Goal: Task Accomplishment & Management: Complete application form

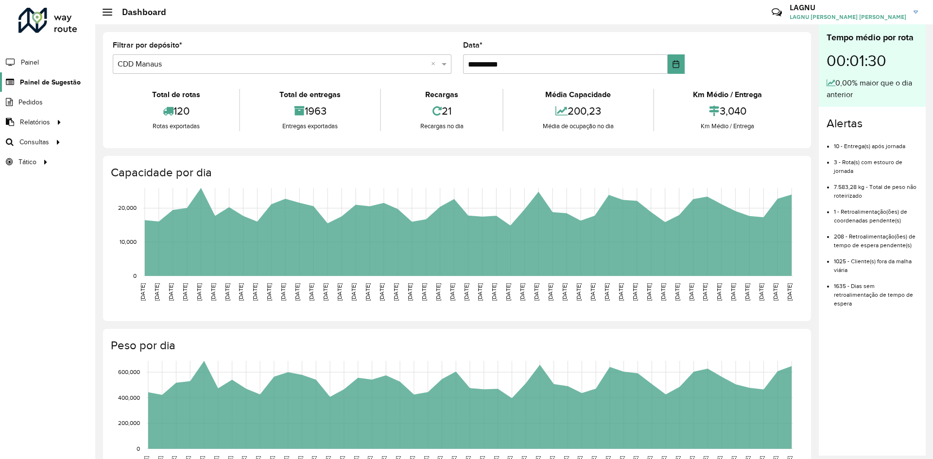
drag, startPoint x: 0, startPoint y: 0, endPoint x: 50, endPoint y: 78, distance: 92.6
click at [50, 78] on span "Painel de Sugestão" at bounding box center [50, 82] width 61 height 10
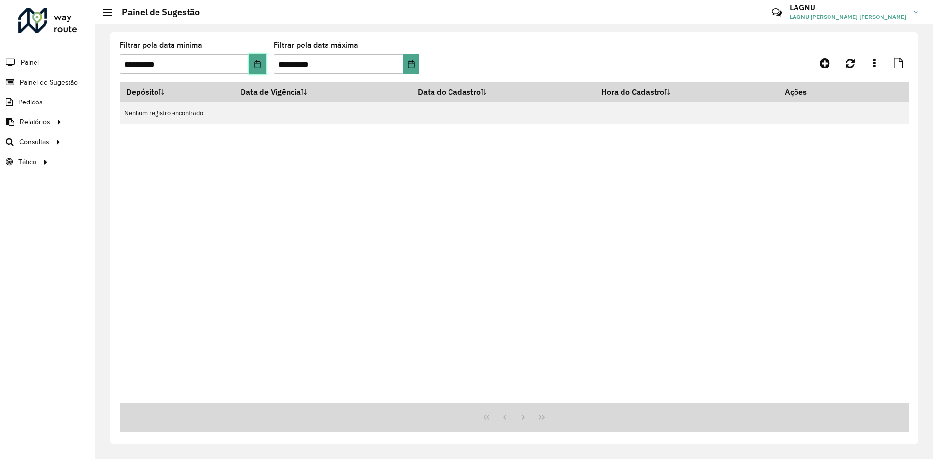
click at [255, 67] on icon "Choose Date" at bounding box center [258, 64] width 8 height 8
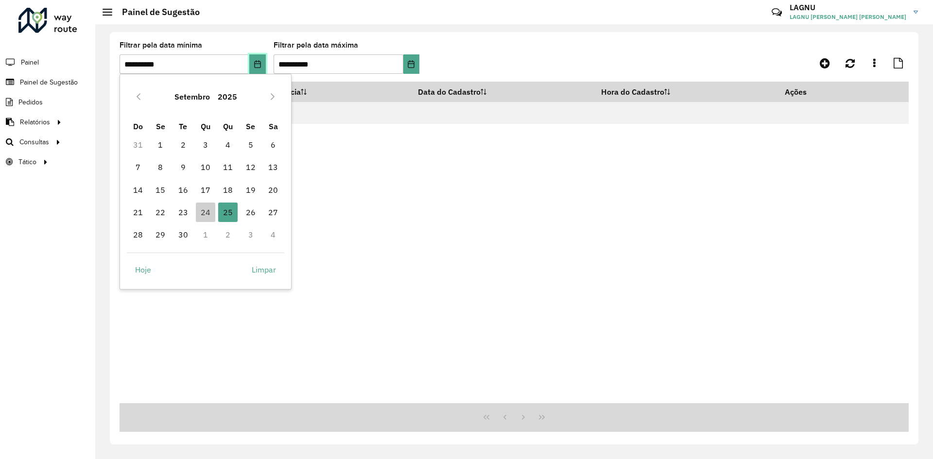
click at [256, 67] on icon "Choose Date" at bounding box center [258, 64] width 8 height 8
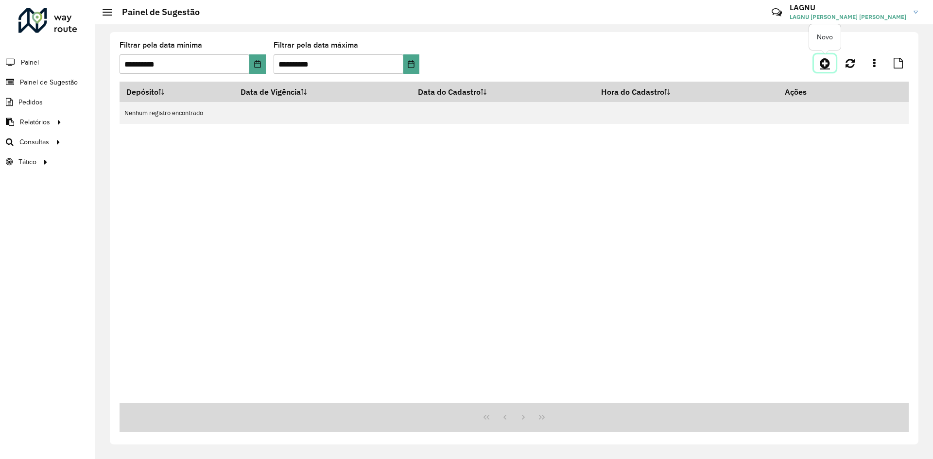
click at [817, 67] on link at bounding box center [825, 62] width 22 height 17
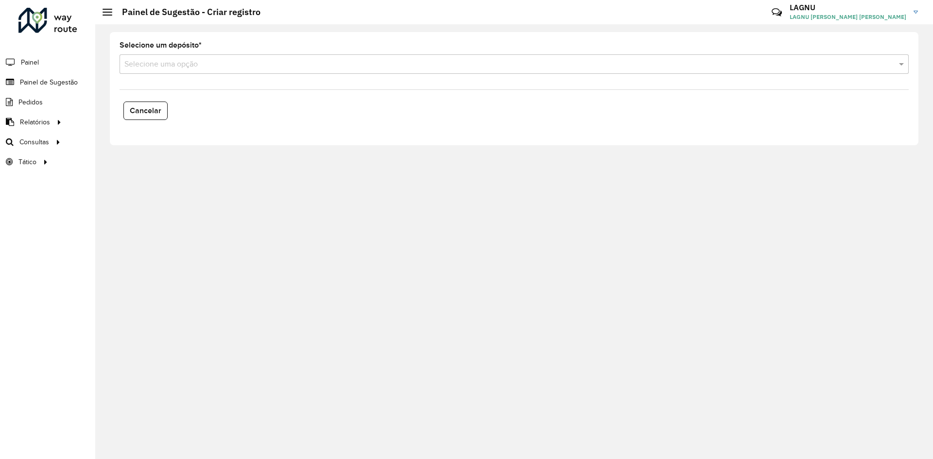
click at [169, 54] on div "Selecione um depósito * Selecione uma opção" at bounding box center [513, 58] width 789 height 32
click at [187, 61] on input "text" at bounding box center [504, 65] width 760 height 12
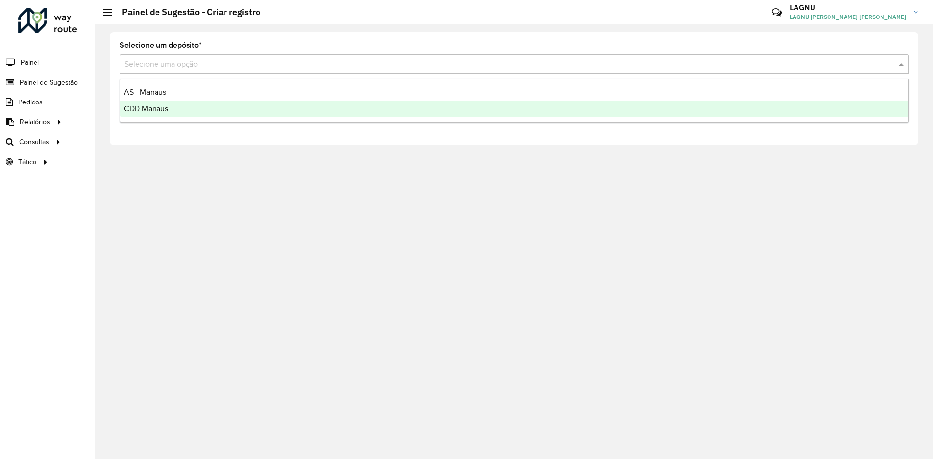
click at [210, 104] on div "CDD Manaus" at bounding box center [514, 109] width 788 height 17
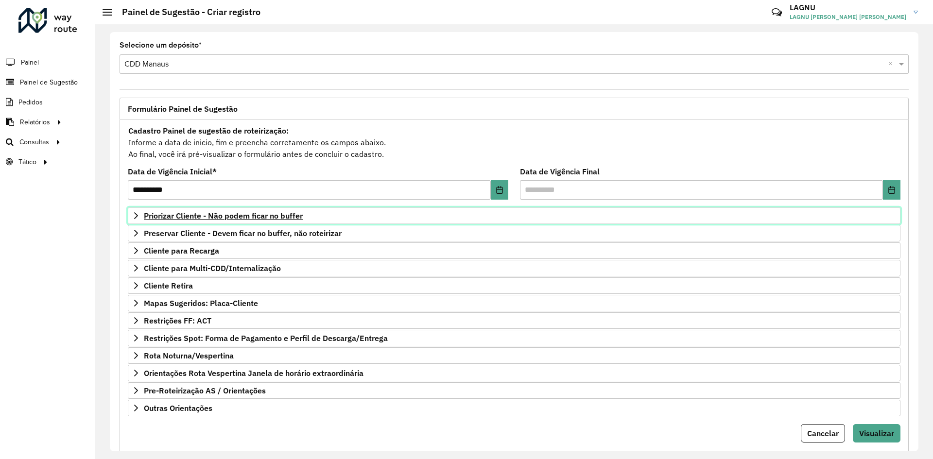
click at [209, 221] on link "Priorizar Cliente - Não podem ficar no buffer" at bounding box center [514, 215] width 772 height 17
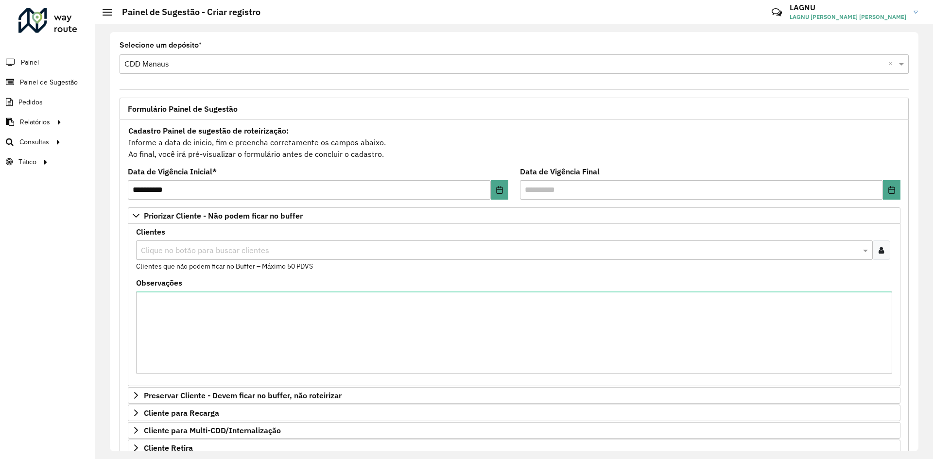
click at [174, 250] on input "text" at bounding box center [499, 251] width 722 height 12
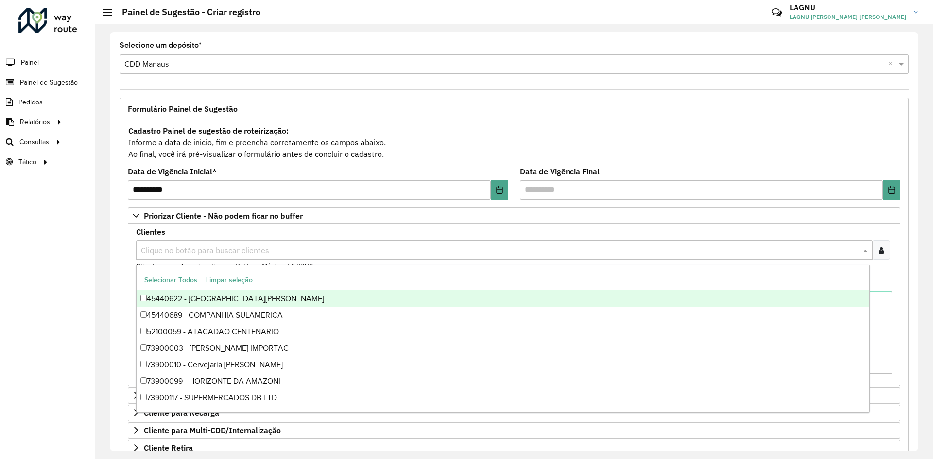
click at [884, 249] on div at bounding box center [881, 249] width 18 height 19
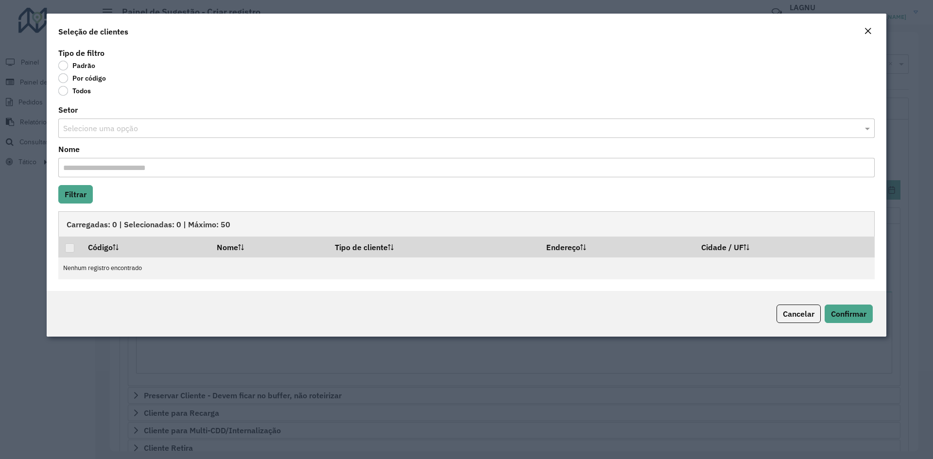
click at [63, 81] on label "Por código" at bounding box center [82, 78] width 48 height 10
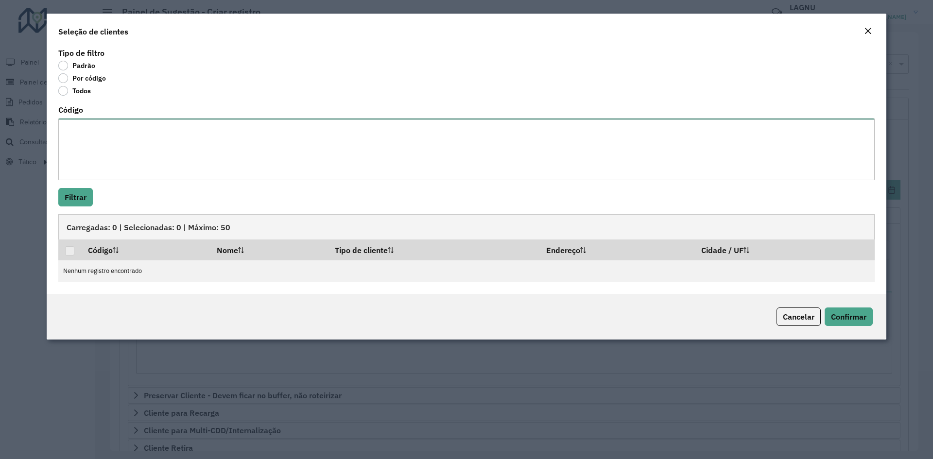
click at [111, 147] on textarea "Código" at bounding box center [466, 150] width 816 height 62
paste textarea "***** ***** ***** ***** ***** ***** ***** ***** ***** **** ***** ***** ***** **…"
type textarea "***** ***** ***** ***** ***** ***** ***** ***** ***** **** ***** ***** ***** **…"
click at [80, 202] on button "Filtrar" at bounding box center [75, 197] width 34 height 18
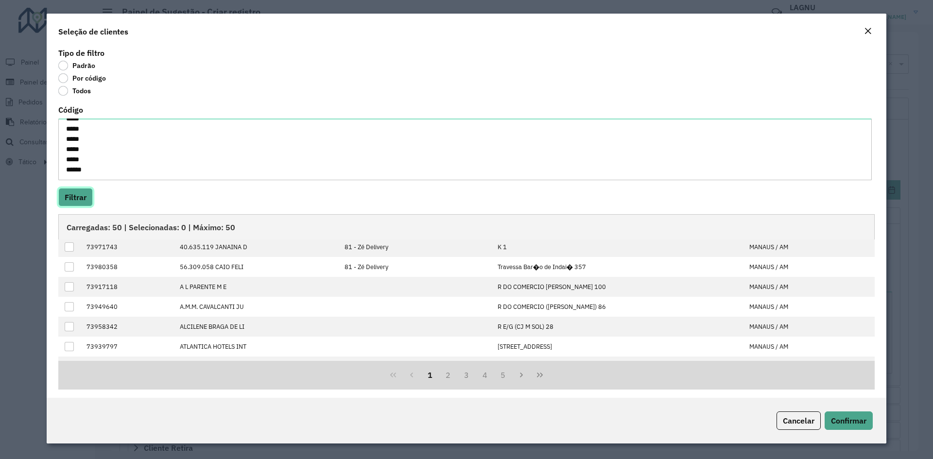
scroll to position [0, 0]
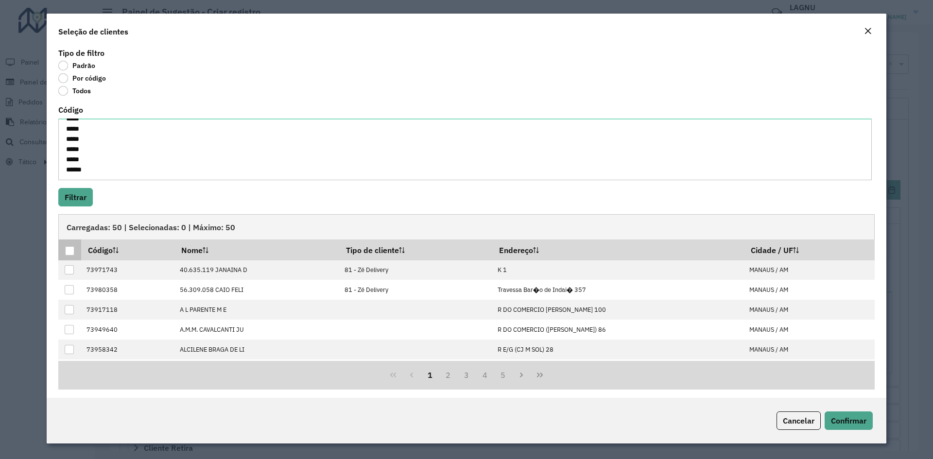
click at [72, 253] on div at bounding box center [69, 250] width 9 height 9
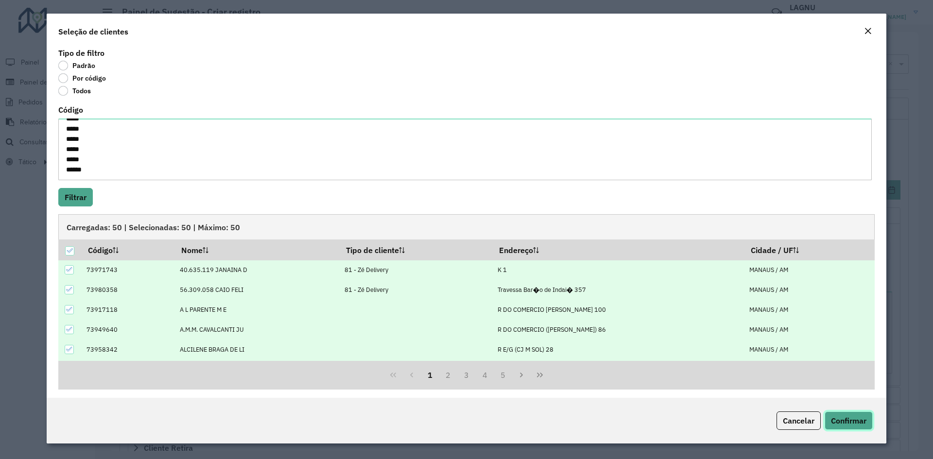
click at [831, 416] on span "Confirmar" at bounding box center [848, 421] width 35 height 10
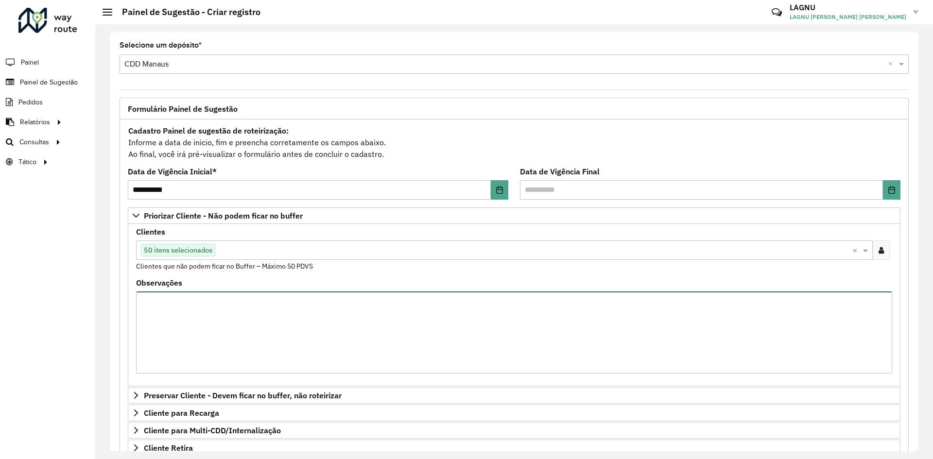
click at [234, 320] on textarea "Observações" at bounding box center [514, 332] width 756 height 82
paste textarea "***** ***** ***** ***** ***** ***** ***** ***** ***** ***** ***** ***** ***** *…"
type textarea "***** ***** ***** ***** ***** ***** ***** ***** ***** ***** ***** ***** ***** *…"
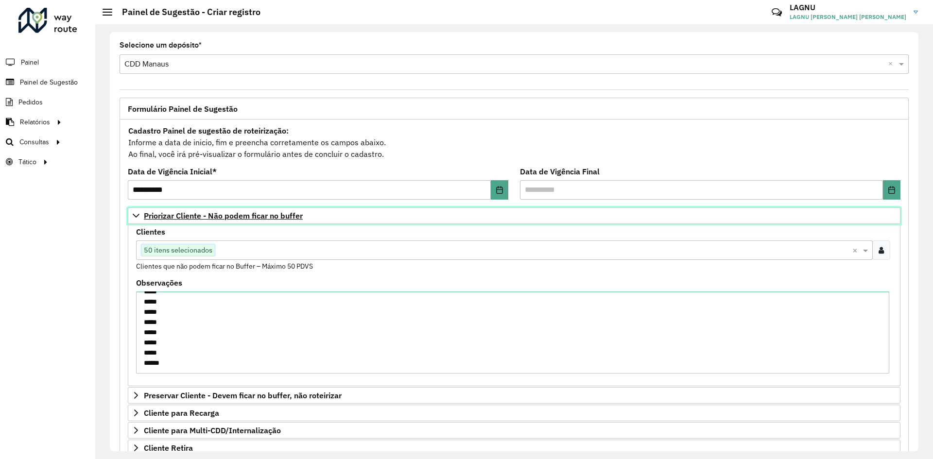
click at [181, 220] on span "Priorizar Cliente - Não podem ficar no buffer" at bounding box center [223, 216] width 159 height 8
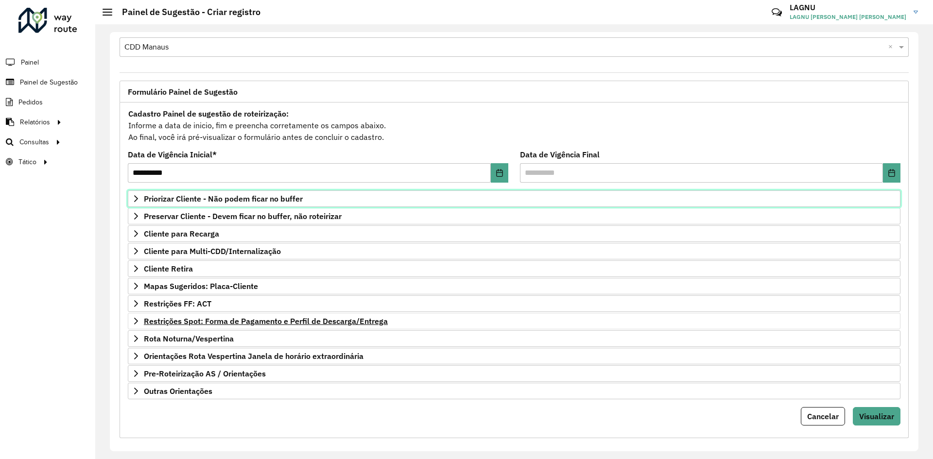
scroll to position [25, 0]
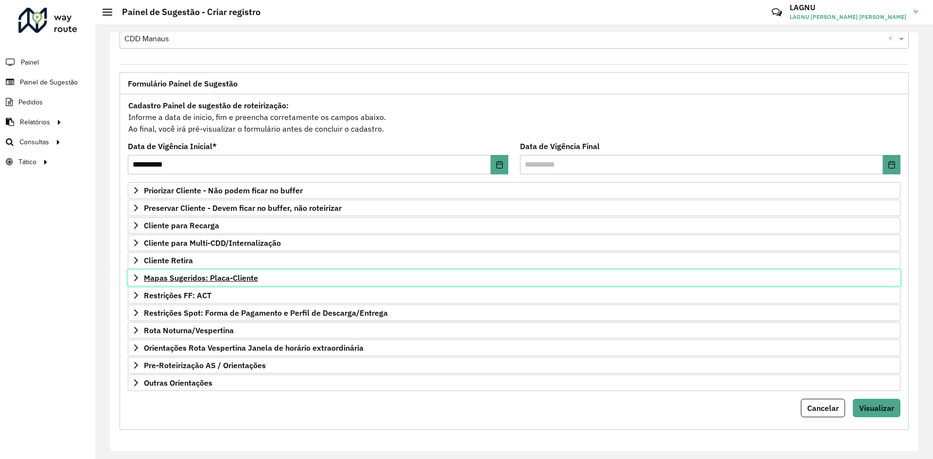
click at [191, 275] on span "Mapas Sugeridos: Placa-Cliente" at bounding box center [201, 278] width 114 height 8
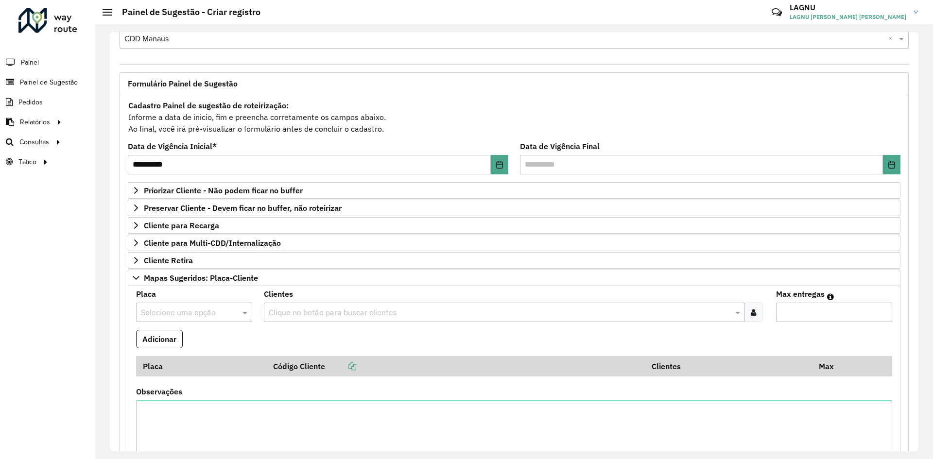
click at [194, 317] on input "text" at bounding box center [184, 313] width 87 height 12
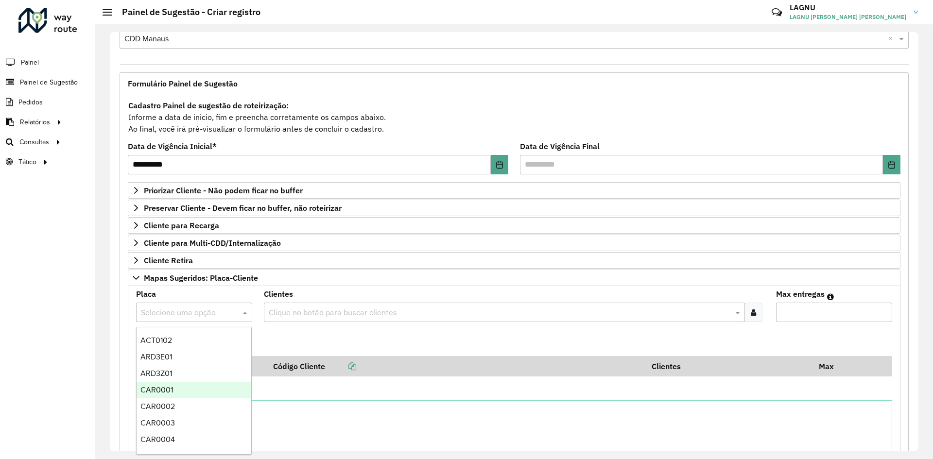
click at [396, 335] on formly-field "Adicionar" at bounding box center [513, 343] width 767 height 26
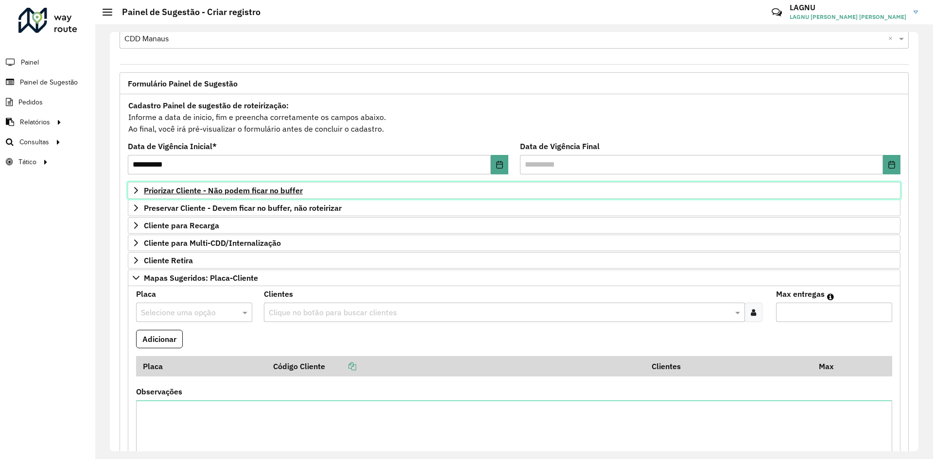
click at [195, 195] on link "Priorizar Cliente - Não podem ficar no buffer" at bounding box center [514, 190] width 772 height 17
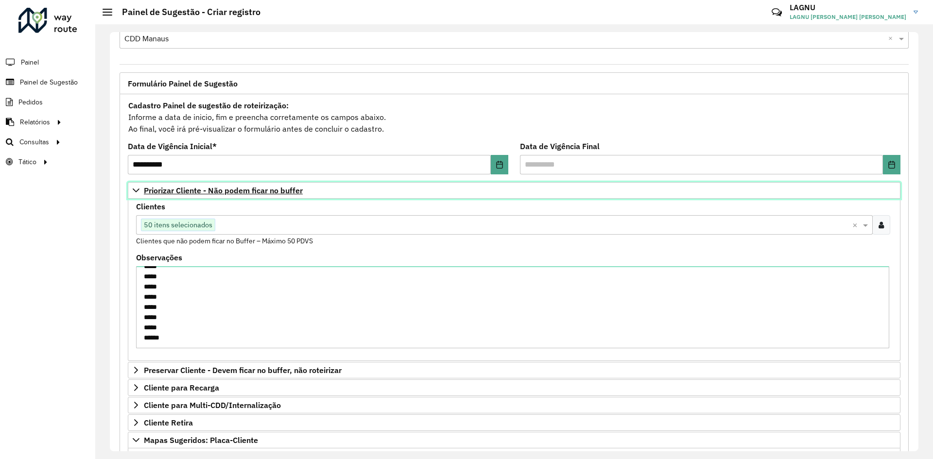
click at [195, 194] on span "Priorizar Cliente - Não podem ficar no buffer" at bounding box center [223, 191] width 159 height 8
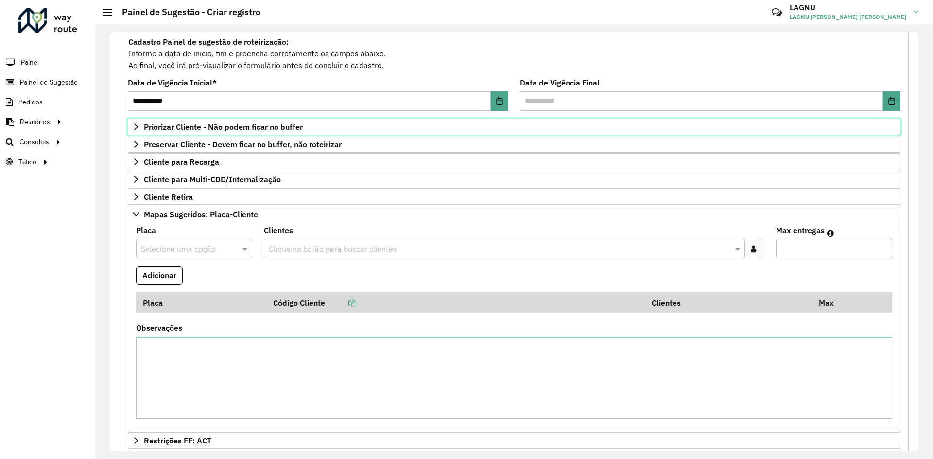
scroll to position [234, 0]
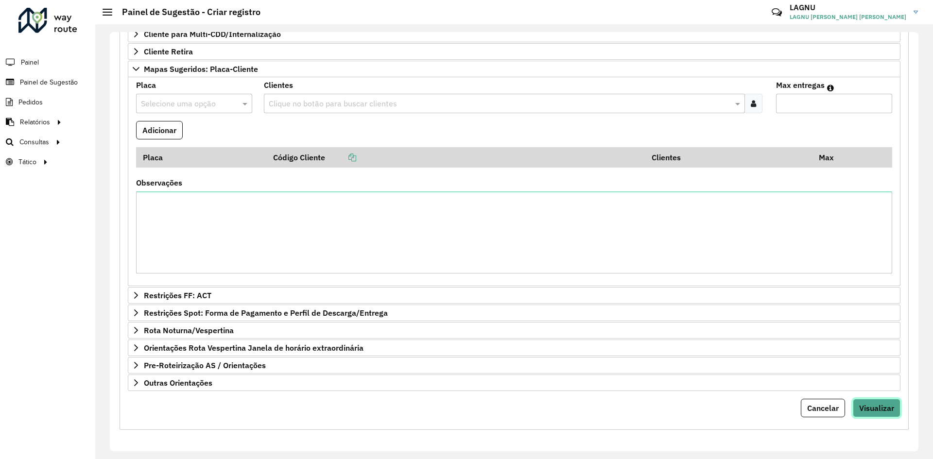
click at [885, 405] on span "Visualizar" at bounding box center [876, 408] width 35 height 10
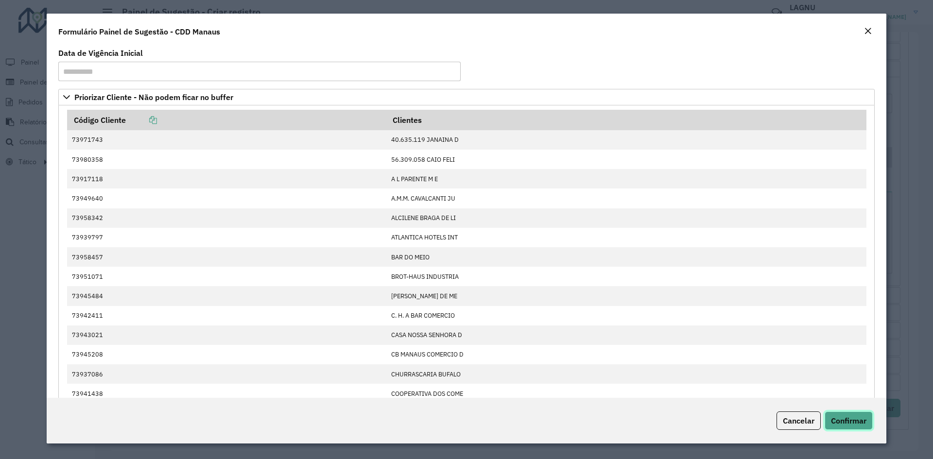
click at [859, 418] on span "Confirmar" at bounding box center [848, 421] width 35 height 10
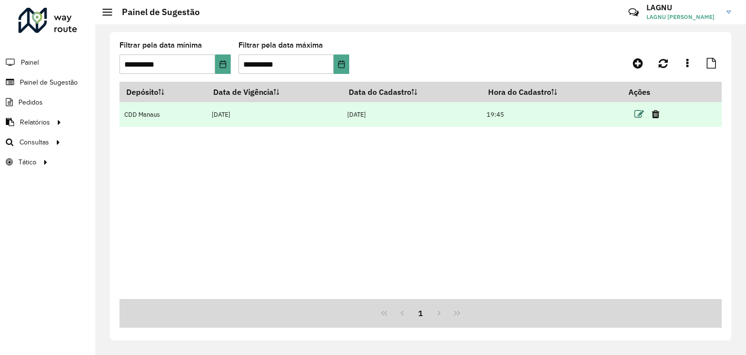
click at [640, 116] on icon at bounding box center [639, 114] width 10 height 10
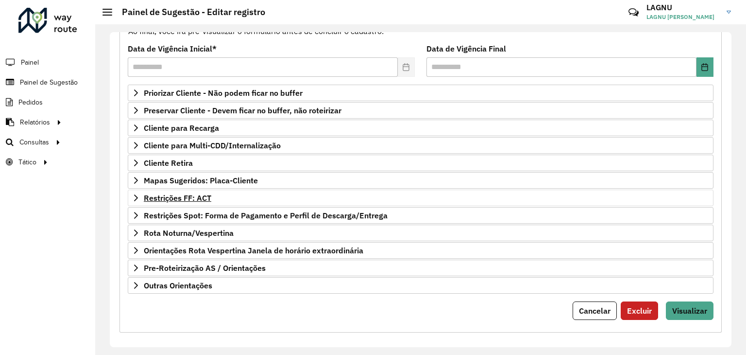
scroll to position [126, 0]
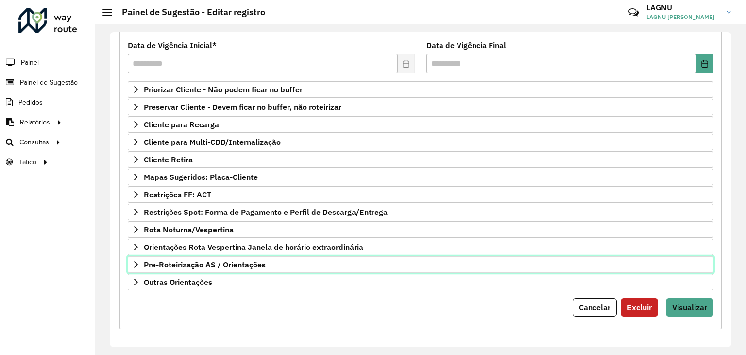
click at [214, 260] on span "Pre-Roteirização AS / Orientações" at bounding box center [205, 264] width 122 height 8
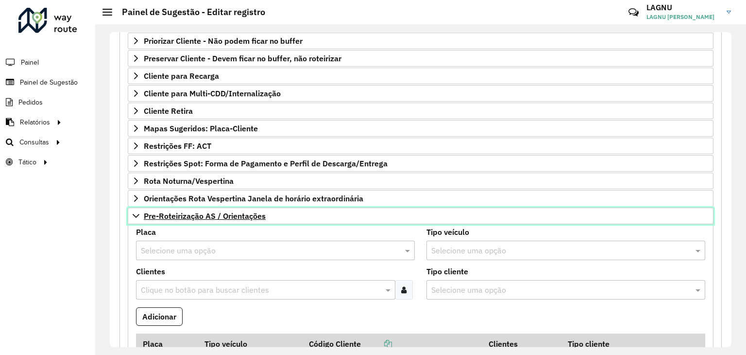
click at [198, 220] on link "Pre-Roteirização AS / Orientações" at bounding box center [421, 215] width 586 height 17
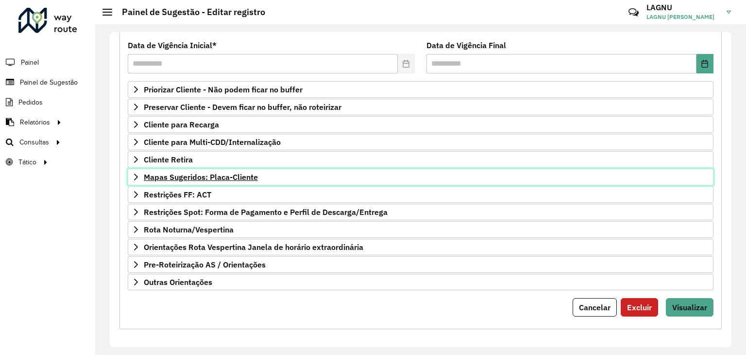
click at [206, 173] on span "Mapas Sugeridos: Placa-Cliente" at bounding box center [201, 177] width 114 height 8
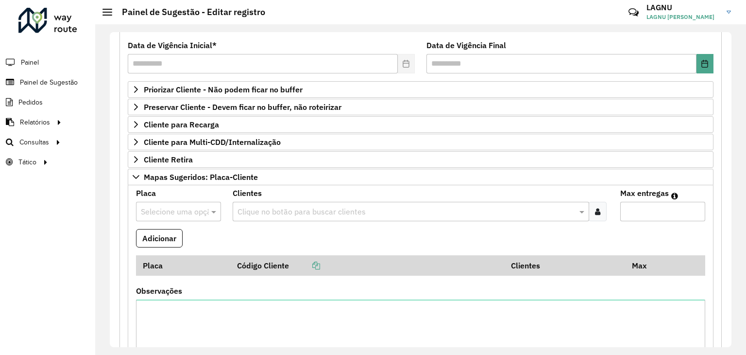
click at [179, 208] on input "text" at bounding box center [169, 212] width 56 height 12
type input "***"
click at [153, 241] on span "JWV9267" at bounding box center [156, 237] width 33 height 8
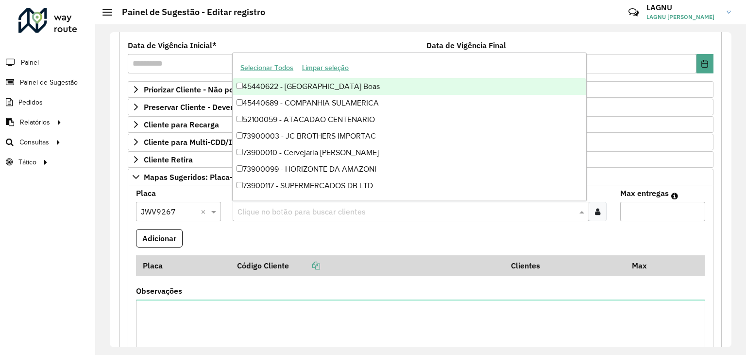
click at [258, 213] on input "text" at bounding box center [405, 212] width 341 height 12
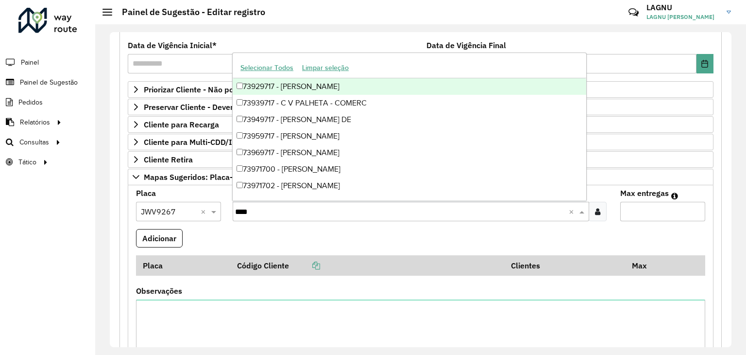
type input "*****"
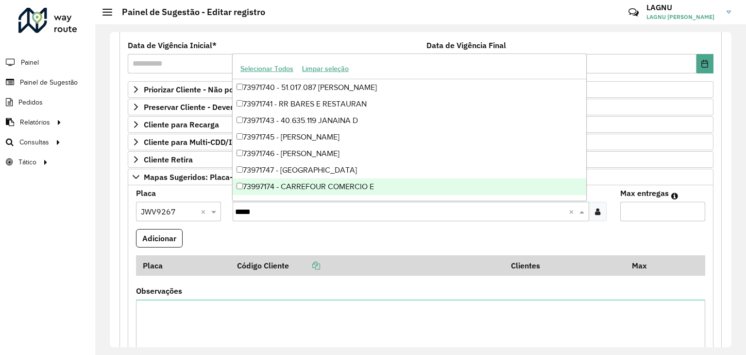
click at [356, 187] on div "73997174 - CARREFOUR COMERCIO E" at bounding box center [410, 186] width 354 height 17
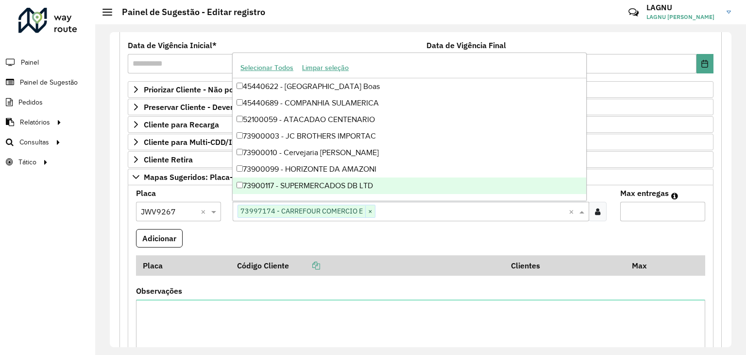
click at [369, 237] on formly-field "Adicionar" at bounding box center [420, 242] width 581 height 26
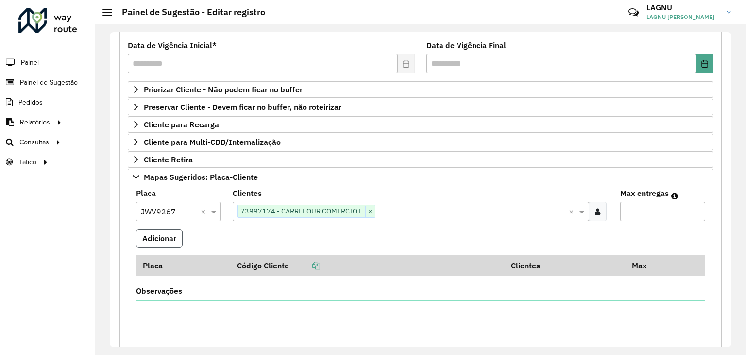
click at [156, 235] on button "Adicionar" at bounding box center [159, 238] width 47 height 18
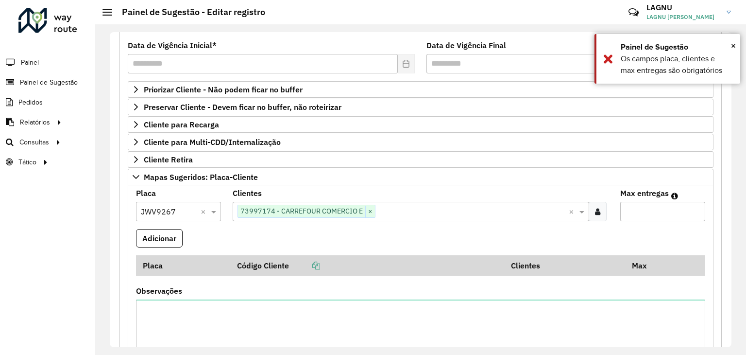
click at [640, 215] on input "Max entregas" at bounding box center [662, 211] width 85 height 19
type input "*"
click at [150, 239] on button "Adicionar" at bounding box center [159, 238] width 47 height 18
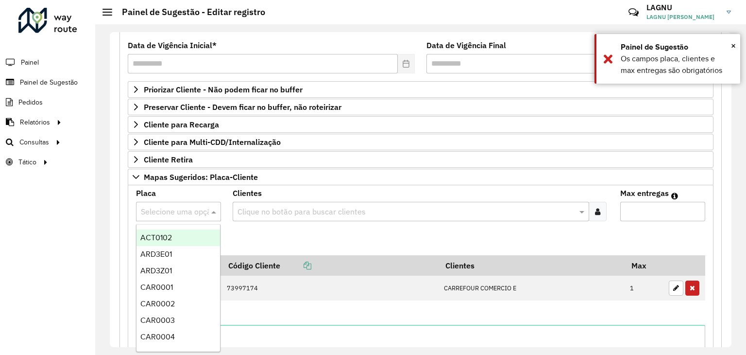
click at [159, 208] on input "text" at bounding box center [169, 212] width 56 height 12
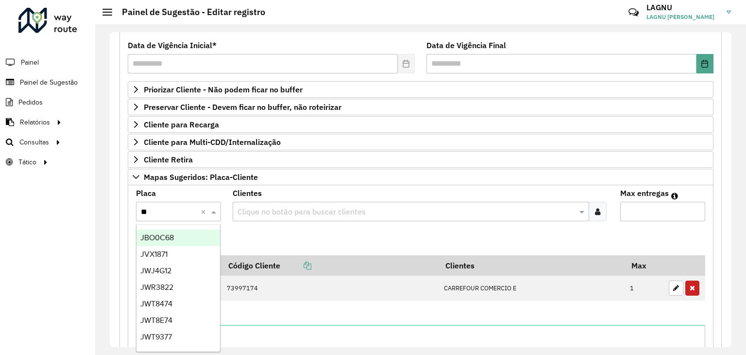
type input "***"
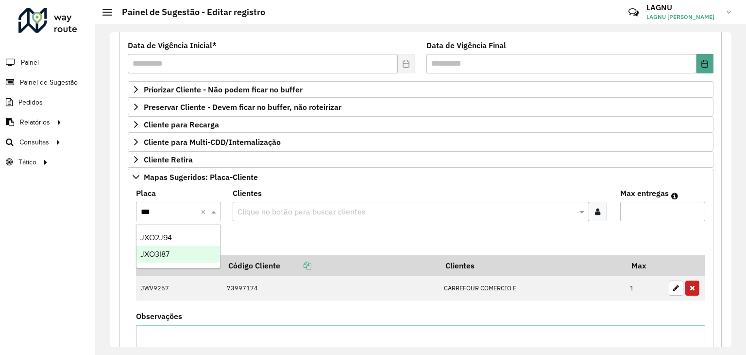
click at [164, 255] on span "JXO3I87" at bounding box center [154, 254] width 29 height 8
click at [276, 216] on div "Clique no botão para buscar clientes" at bounding box center [411, 211] width 356 height 19
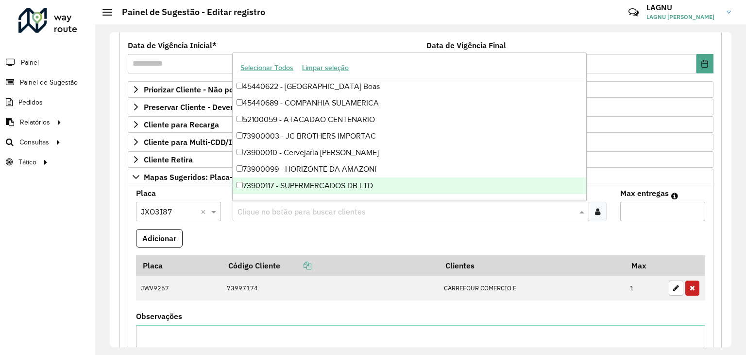
click at [272, 241] on formly-field "Adicionar" at bounding box center [420, 242] width 581 height 26
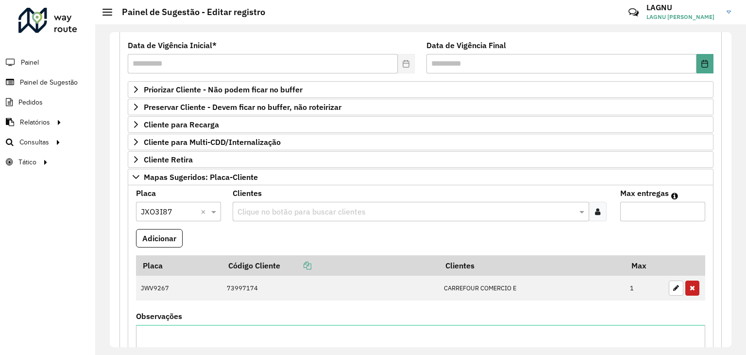
click at [272, 207] on input "text" at bounding box center [405, 212] width 341 height 12
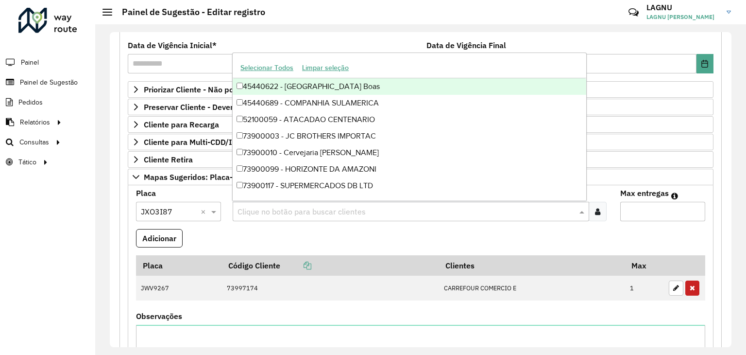
click at [288, 229] on formly-field "Adicionar" at bounding box center [420, 242] width 581 height 26
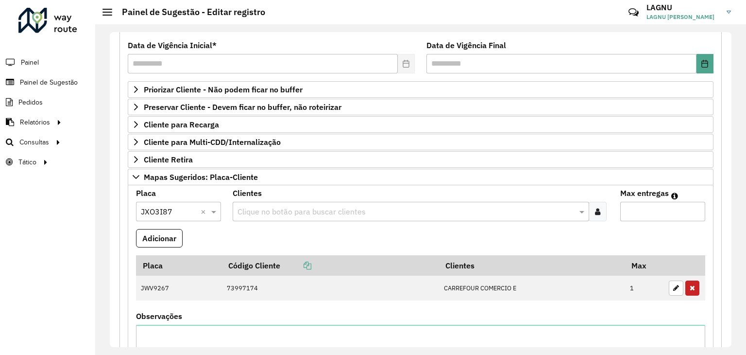
click at [284, 213] on input "text" at bounding box center [405, 212] width 341 height 12
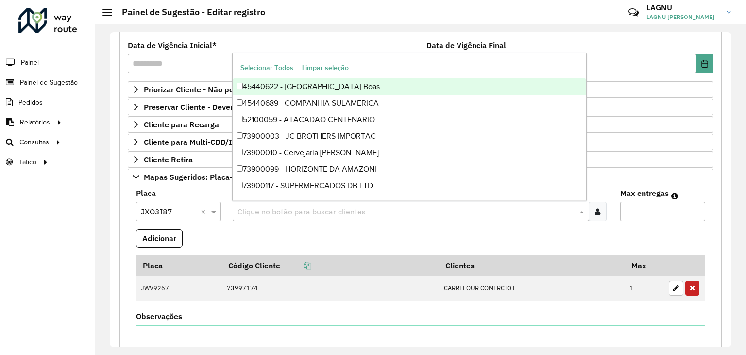
click at [276, 222] on formly-field "Clientes Clique no botão para buscar clientes" at bounding box center [420, 208] width 387 height 39
click at [283, 212] on input "text" at bounding box center [405, 212] width 341 height 12
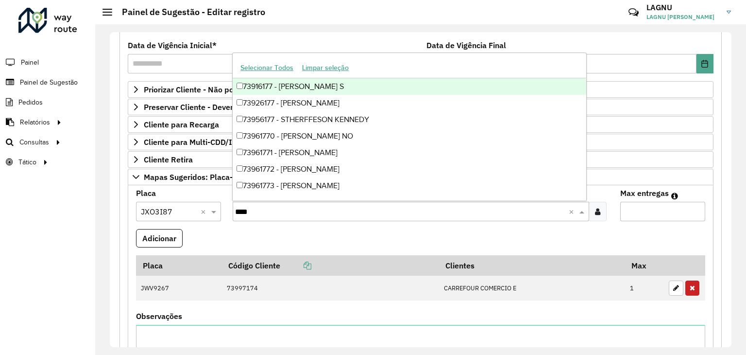
type input "*****"
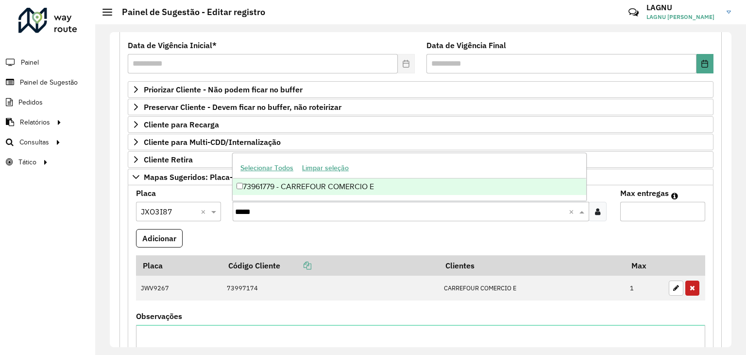
click at [306, 188] on div "73961779 - CARREFOUR COMERCIO E" at bounding box center [410, 186] width 354 height 17
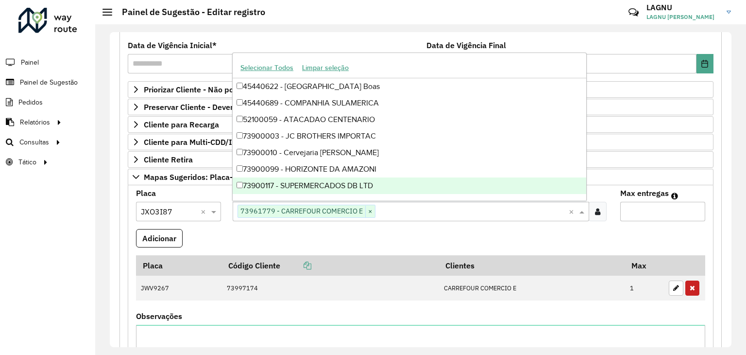
click at [638, 210] on input "Max entregas" at bounding box center [662, 211] width 85 height 19
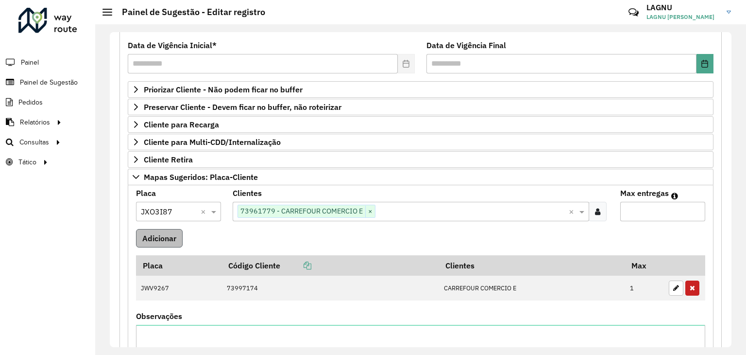
type input "*"
click at [163, 229] on button "Adicionar" at bounding box center [159, 238] width 47 height 18
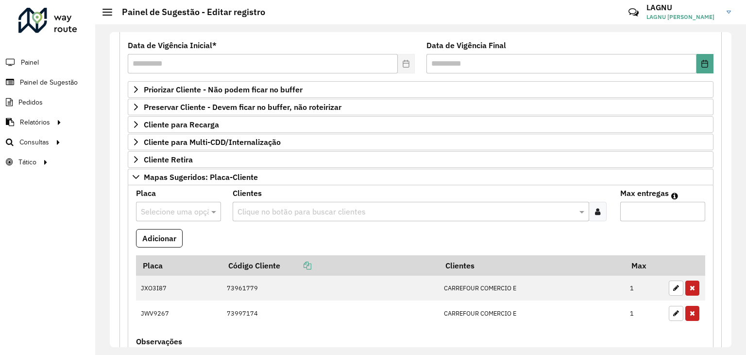
click at [157, 209] on input "text" at bounding box center [169, 212] width 56 height 12
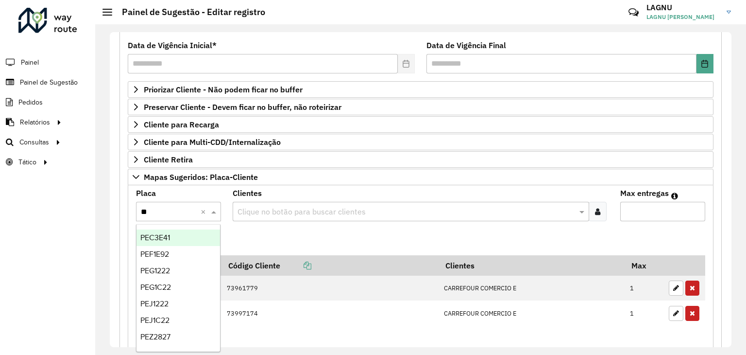
type input "***"
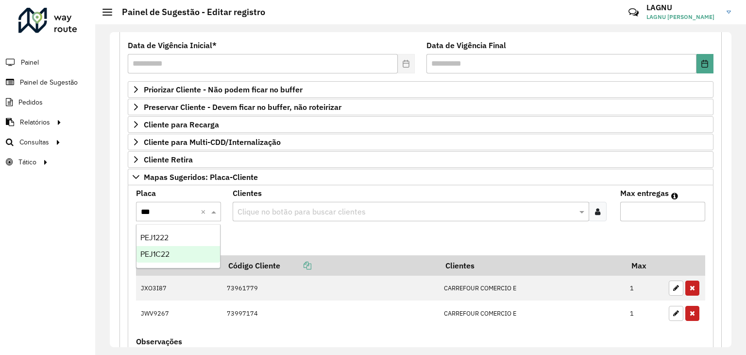
click at [167, 259] on div "PEJ1C22" at bounding box center [178, 254] width 84 height 17
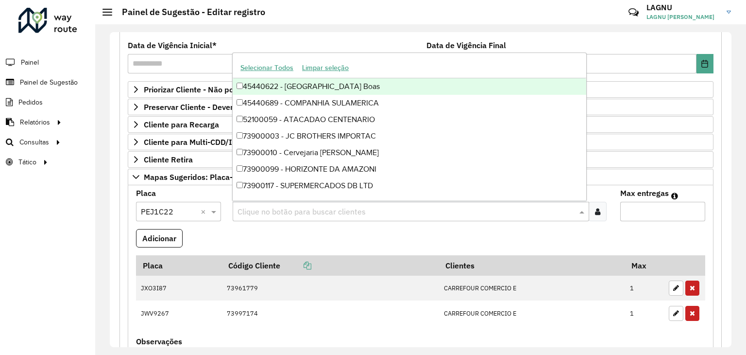
click at [255, 208] on input "text" at bounding box center [405, 212] width 341 height 12
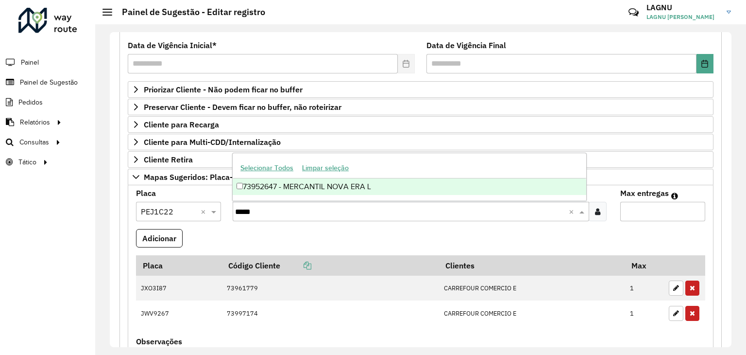
type input "*****"
click at [350, 187] on div "73952647 - MERCANTIL NOVA ERA L" at bounding box center [410, 186] width 354 height 17
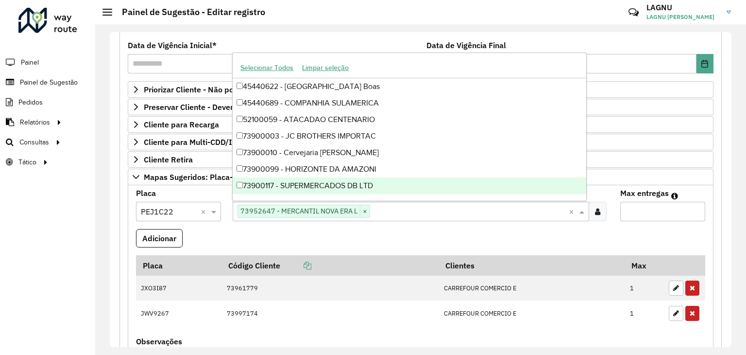
click at [652, 216] on input "Max entregas" at bounding box center [662, 211] width 85 height 19
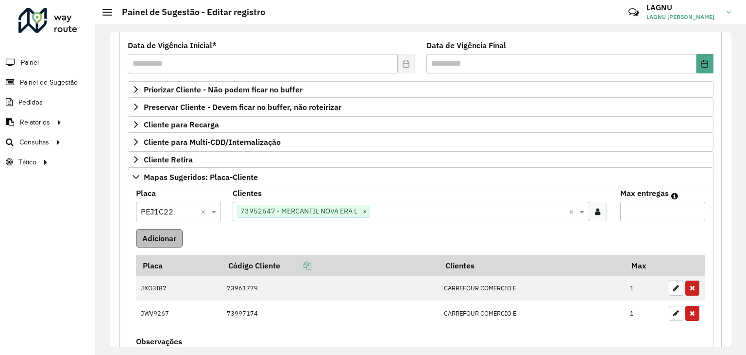
type input "*"
click at [159, 234] on button "Adicionar" at bounding box center [159, 238] width 47 height 18
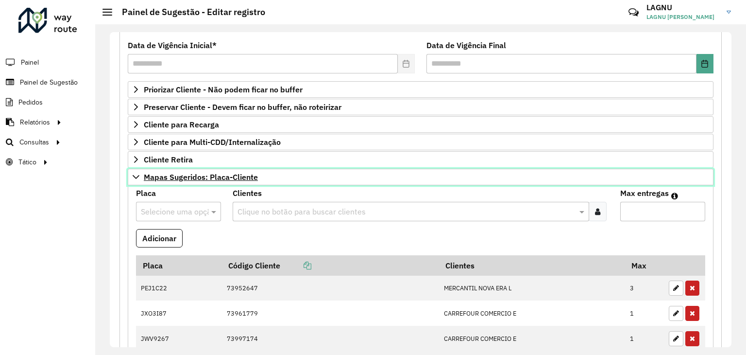
click at [175, 177] on span "Mapas Sugeridos: Placa-Cliente" at bounding box center [201, 177] width 114 height 8
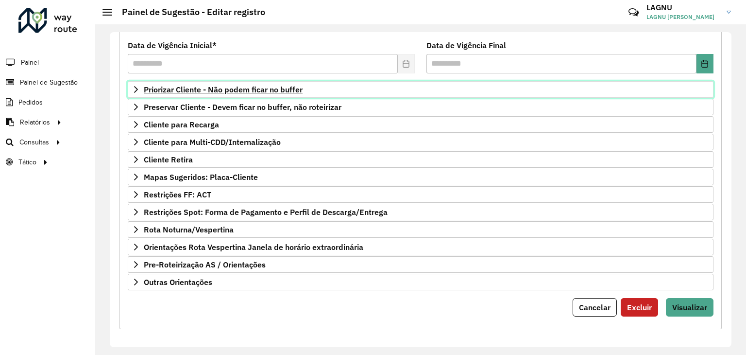
click at [230, 82] on link "Priorizar Cliente - Não podem ficar no buffer" at bounding box center [421, 89] width 586 height 17
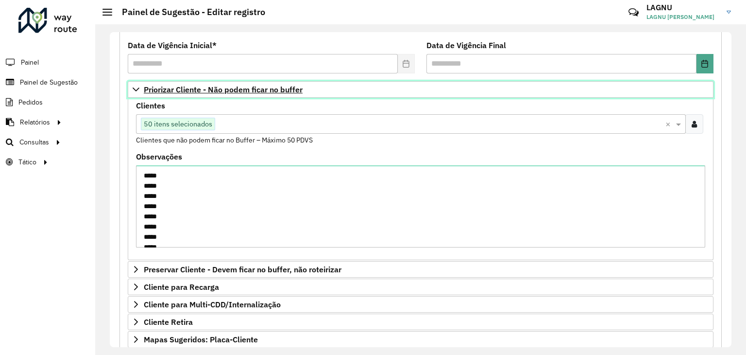
click at [173, 88] on span "Priorizar Cliente - Não podem ficar no buffer" at bounding box center [223, 89] width 159 height 8
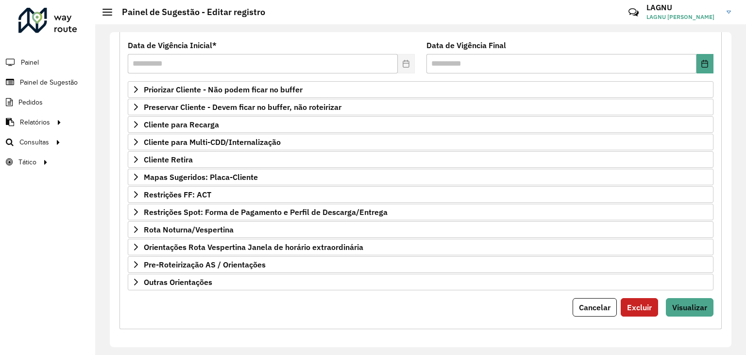
click at [191, 183] on div "Priorizar Cliente - Não podem ficar no buffer Clientes Clique no botão para bus…" at bounding box center [421, 185] width 586 height 209
click at [188, 180] on link "Mapas Sugeridos: Placa-Cliente" at bounding box center [421, 177] width 586 height 17
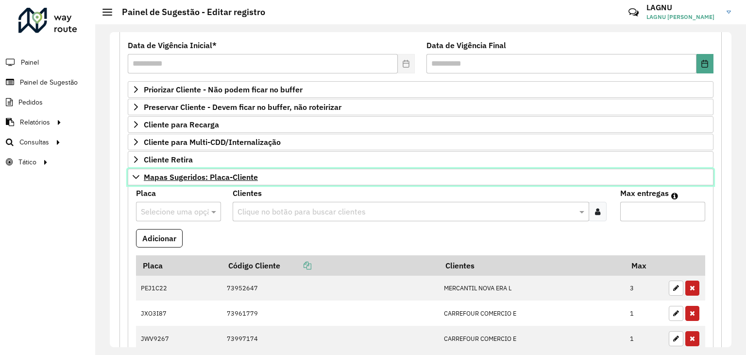
click at [203, 180] on link "Mapas Sugeridos: Placa-Cliente" at bounding box center [421, 177] width 586 height 17
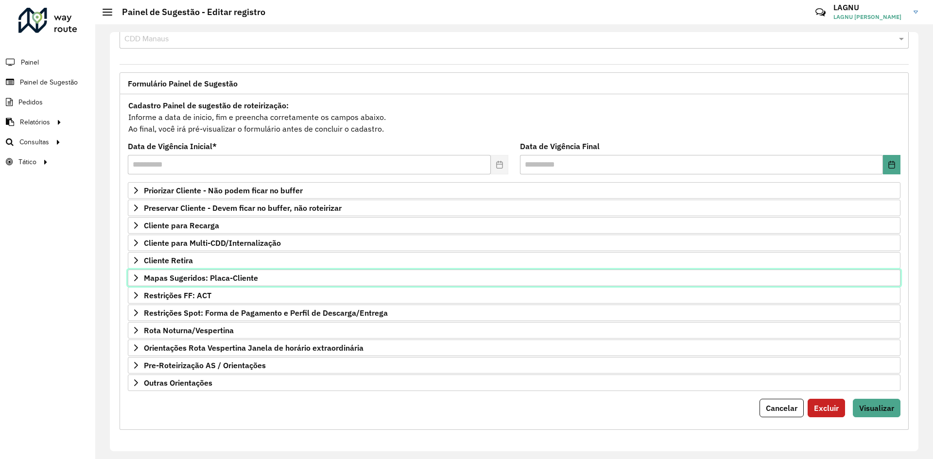
scroll to position [25, 0]
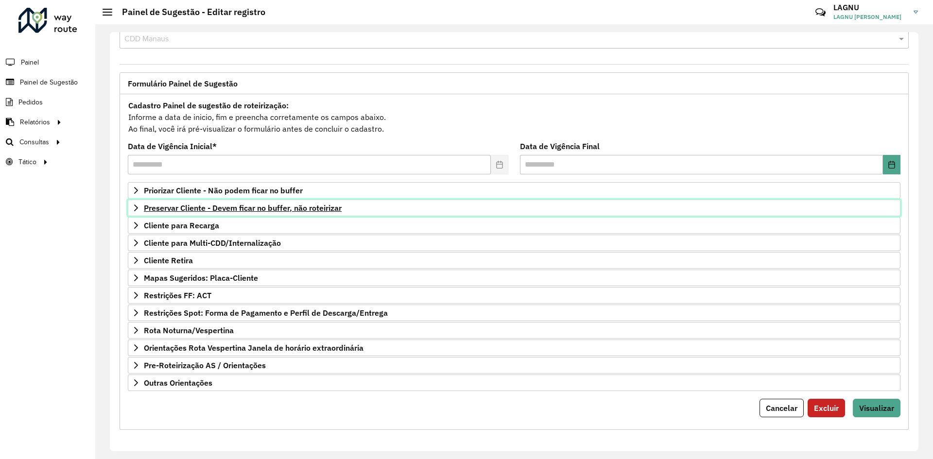
click at [238, 207] on span "Preservar Cliente - Devem ficar no buffer, não roteirizar" at bounding box center [243, 208] width 198 height 8
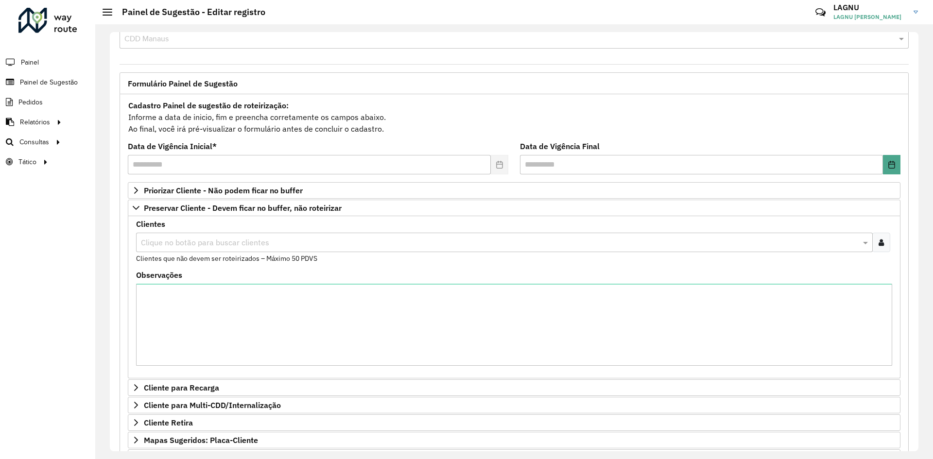
click at [217, 244] on input "text" at bounding box center [499, 243] width 722 height 12
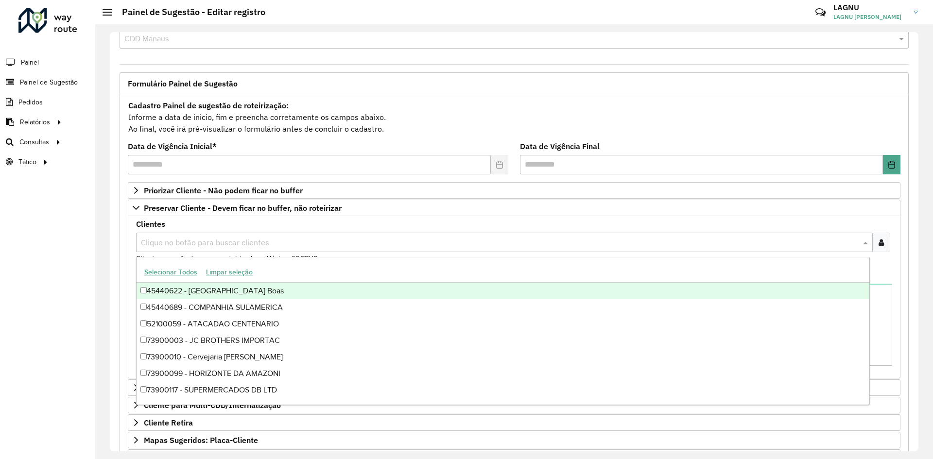
click at [235, 242] on input "text" at bounding box center [499, 243] width 722 height 12
paste input "**********"
type input "**********"
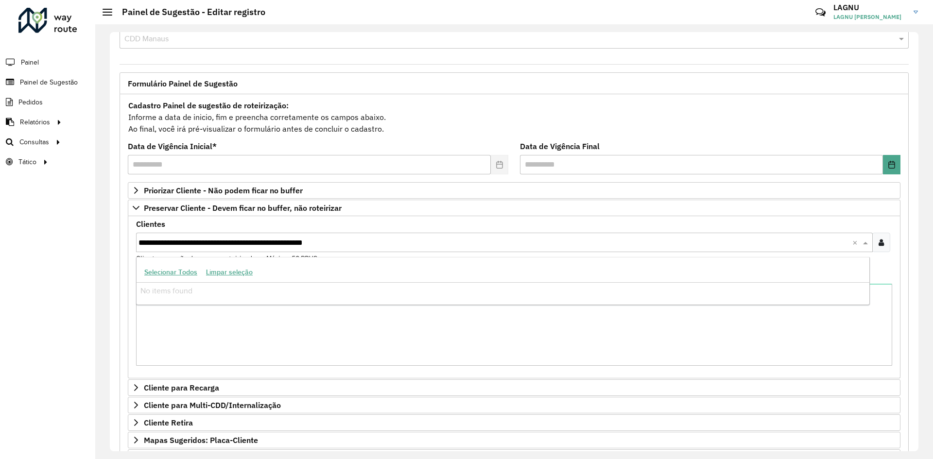
drag, startPoint x: 393, startPoint y: 244, endPoint x: 139, endPoint y: 242, distance: 254.0
click at [139, 242] on input "**********" at bounding box center [495, 243] width 714 height 12
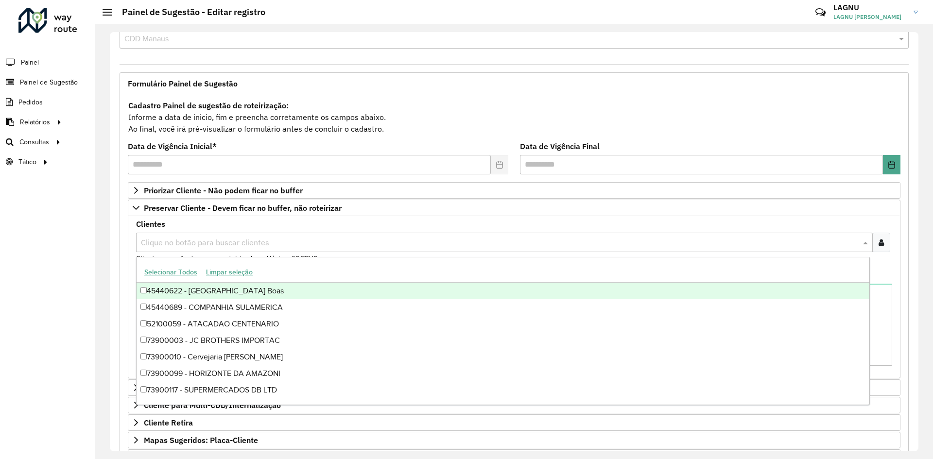
click at [746, 247] on div at bounding box center [881, 242] width 18 height 19
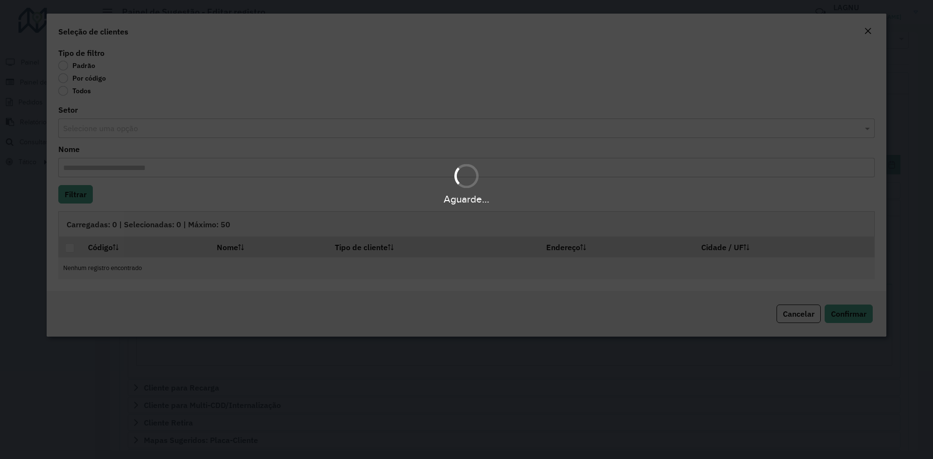
click at [60, 77] on div "Aguarde..." at bounding box center [466, 229] width 933 height 459
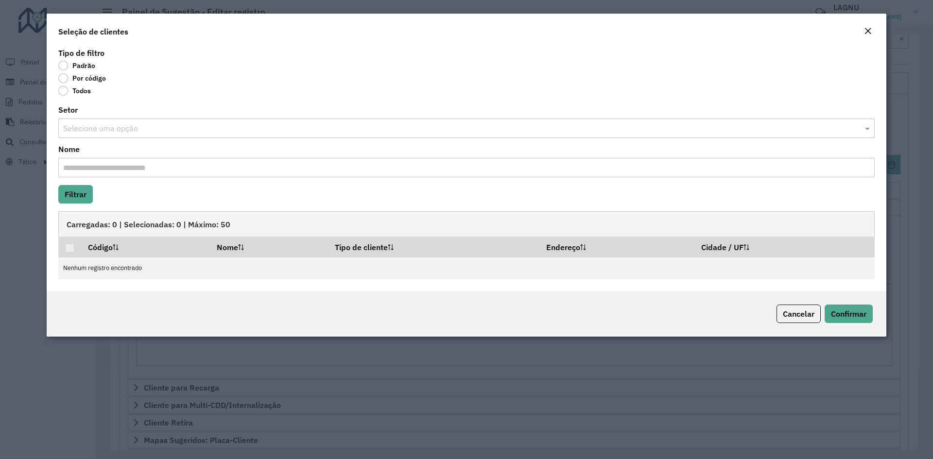
drag, startPoint x: 70, startPoint y: 81, endPoint x: 74, endPoint y: 90, distance: 9.8
click at [70, 81] on label "Por código" at bounding box center [82, 78] width 48 height 10
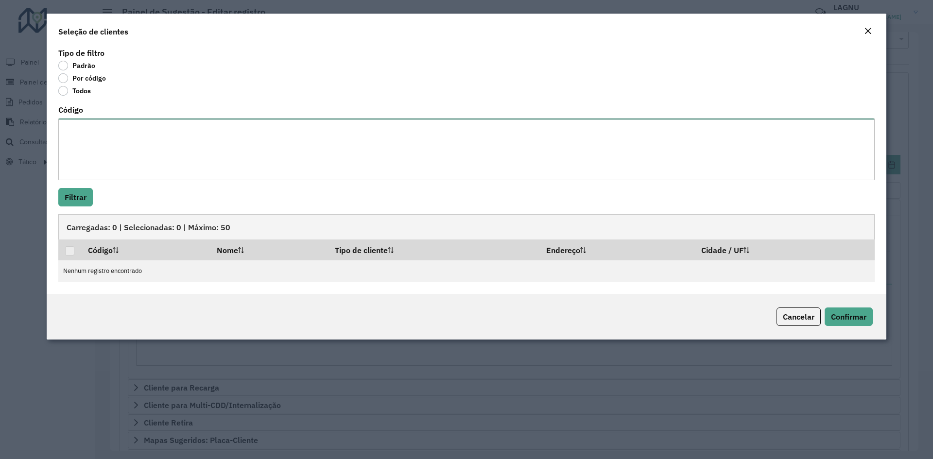
click at [117, 134] on textarea "Código" at bounding box center [466, 150] width 816 height 62
paste textarea "***** ***** ***** ***** ***** ***** ***** ***** *****"
type textarea "***** ***** ***** ***** ***** ***** ***** ***** *****"
click at [81, 203] on button "Filtrar" at bounding box center [75, 197] width 34 height 18
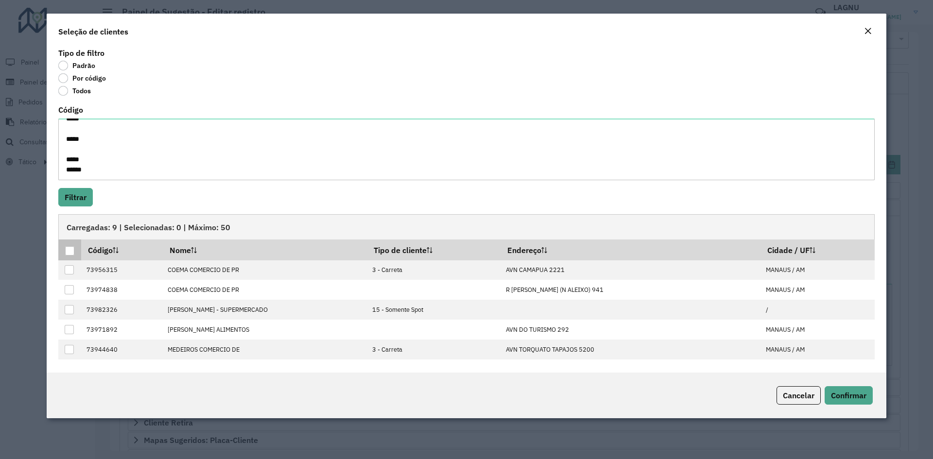
click at [70, 252] on div at bounding box center [69, 250] width 9 height 9
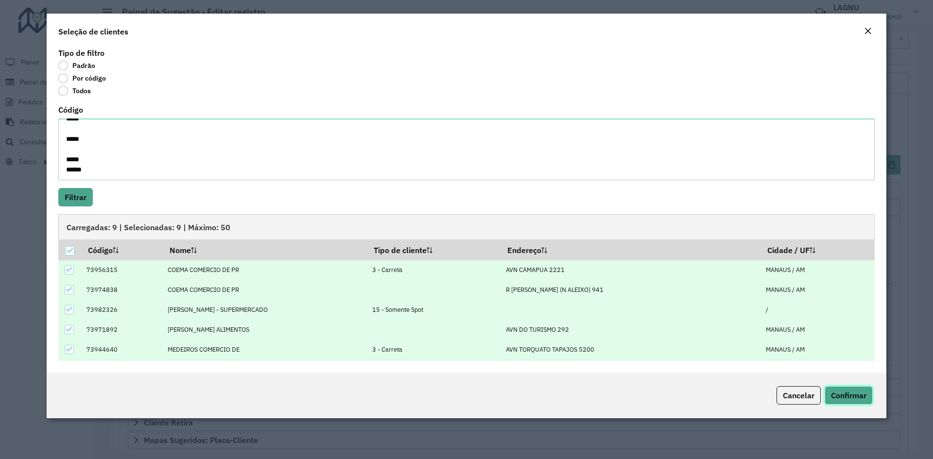
click at [746, 354] on span "Confirmar" at bounding box center [848, 396] width 35 height 10
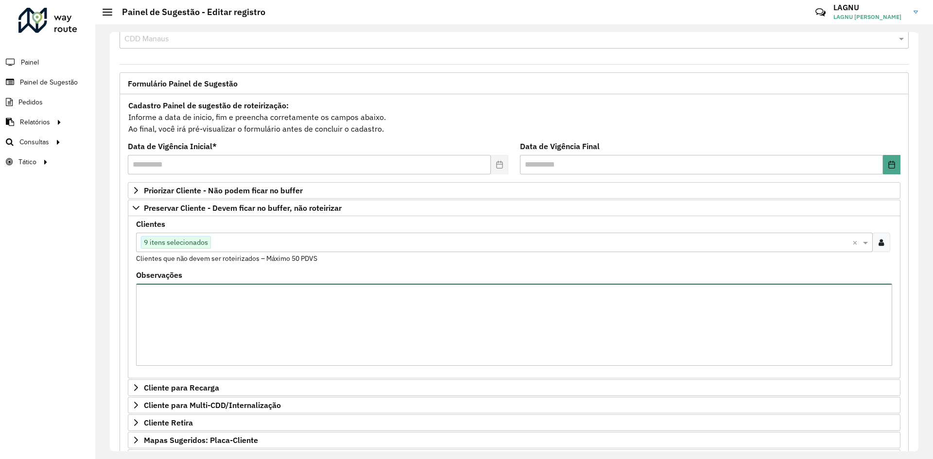
click at [384, 319] on textarea "Observações" at bounding box center [514, 325] width 756 height 82
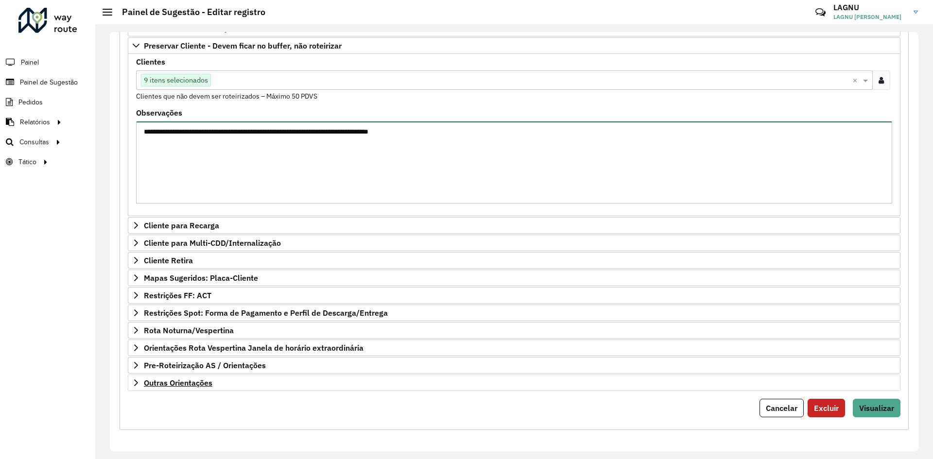
type textarea "**********"
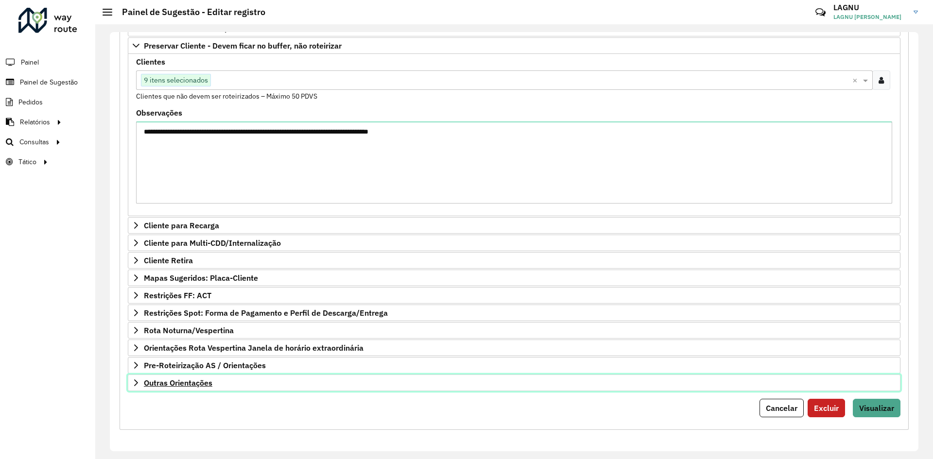
click at [156, 354] on span "Outras Orientações" at bounding box center [178, 383] width 68 height 8
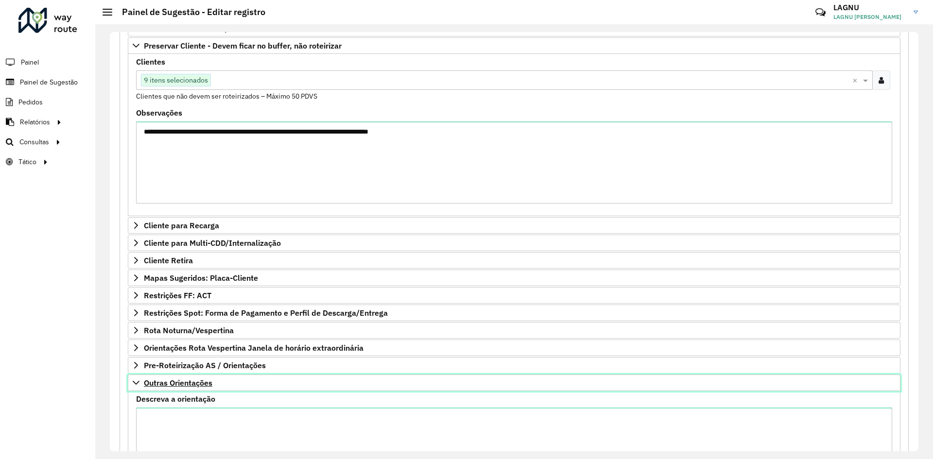
click at [184, 354] on span "Outras Orientações" at bounding box center [178, 383] width 68 height 8
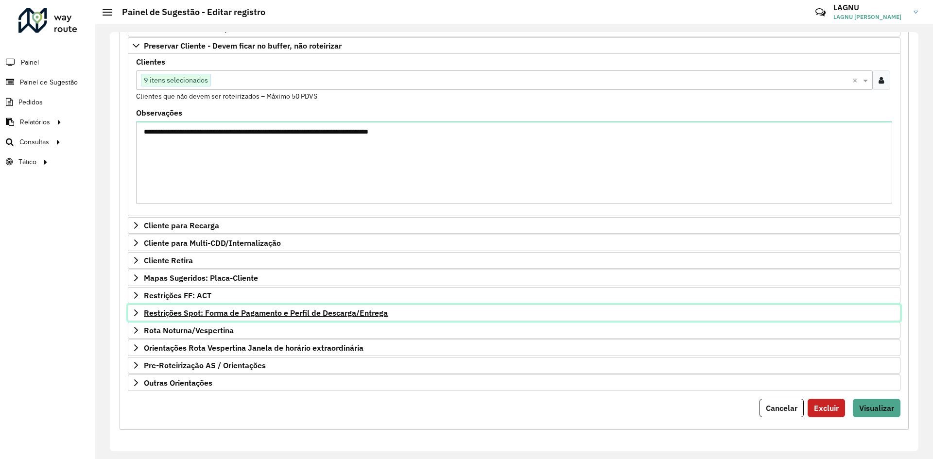
click at [229, 318] on link "Restrições Spot: Forma de Pagamento e Perfil de Descarga/Entrega" at bounding box center [514, 313] width 772 height 17
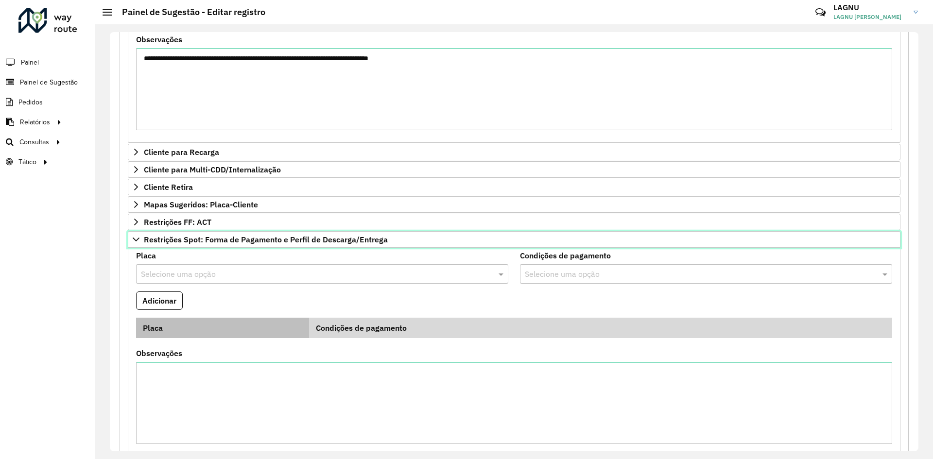
scroll to position [285, 0]
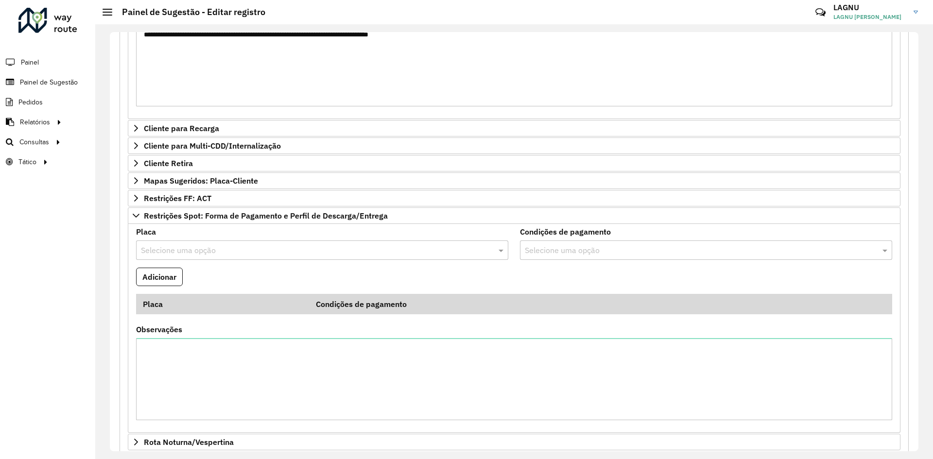
click at [231, 256] on div "Selecione uma opção" at bounding box center [322, 249] width 372 height 19
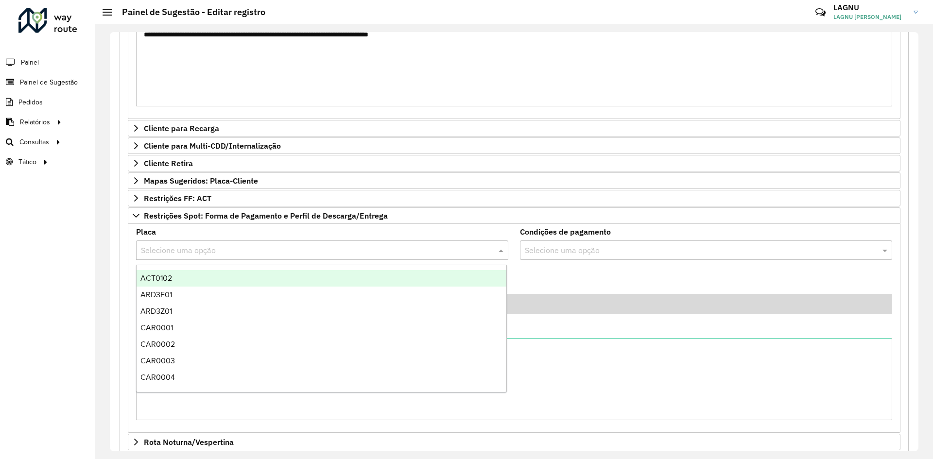
click at [260, 233] on div "Placa Selecione uma opção" at bounding box center [322, 244] width 372 height 32
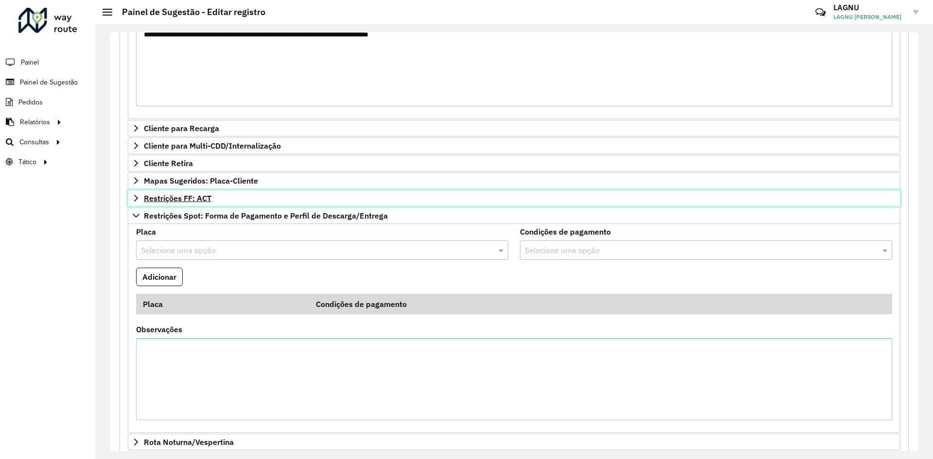
click at [218, 203] on link "Restrições FF: ACT" at bounding box center [514, 198] width 772 height 17
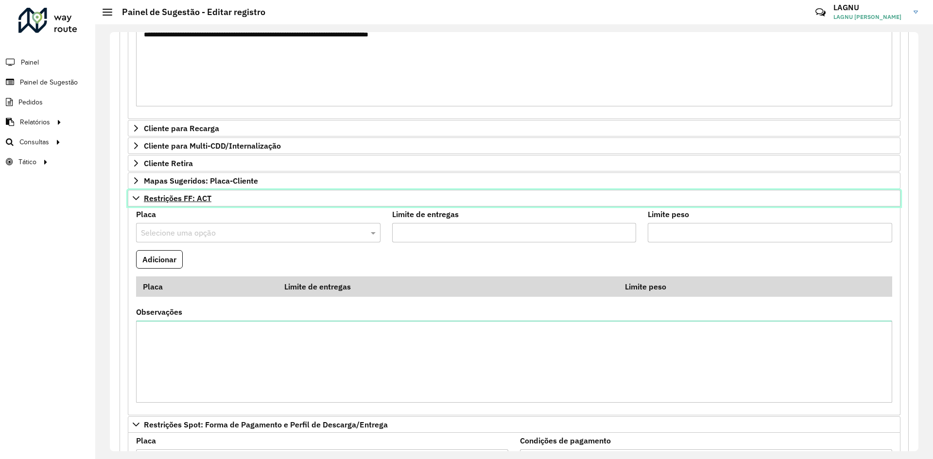
click at [222, 206] on link "Restrições FF: ACT" at bounding box center [514, 198] width 772 height 17
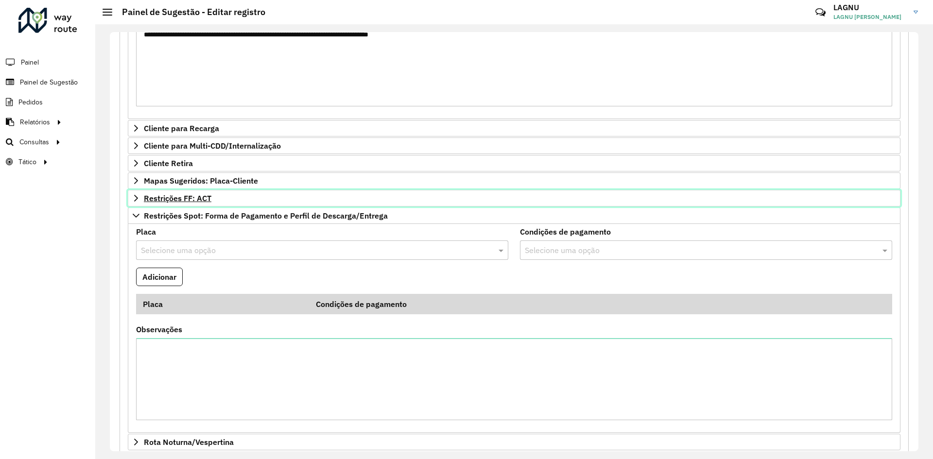
click at [222, 206] on link "Restrições FF: ACT" at bounding box center [514, 198] width 772 height 17
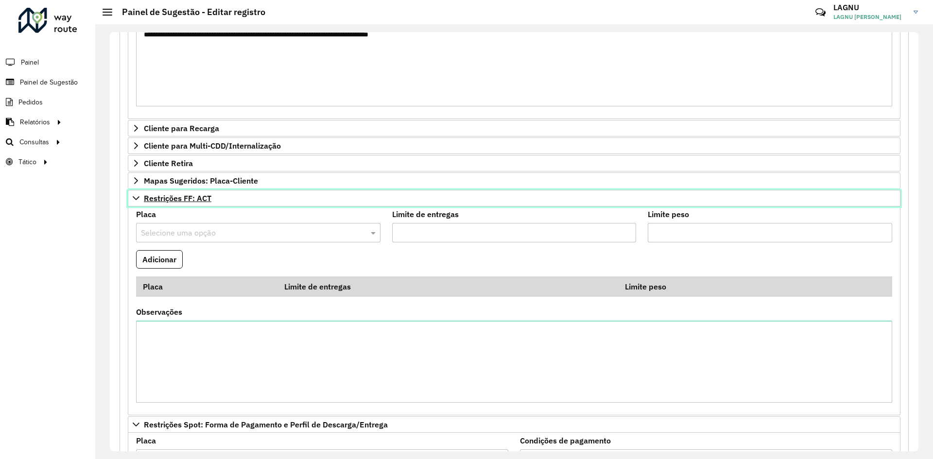
click at [204, 201] on span "Restrições FF: ACT" at bounding box center [178, 198] width 68 height 8
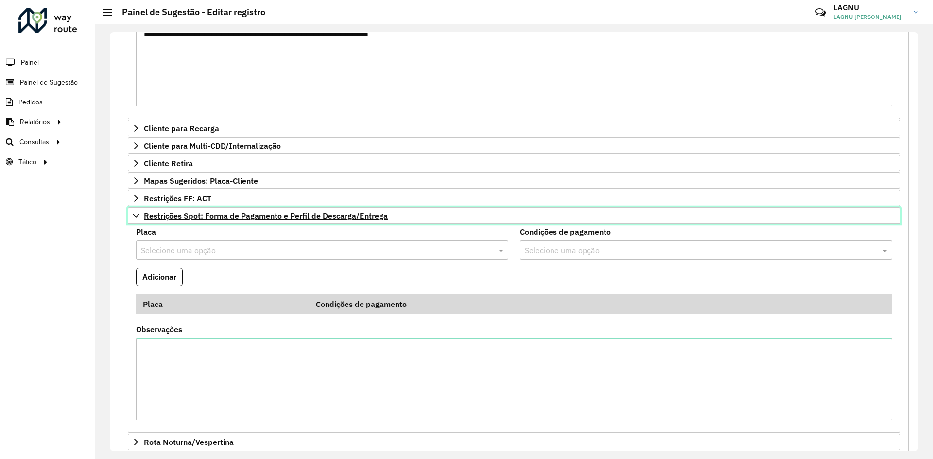
click at [195, 221] on link "Restrições Spot: Forma de Pagamento e Perfil de Descarga/Entrega" at bounding box center [514, 215] width 772 height 17
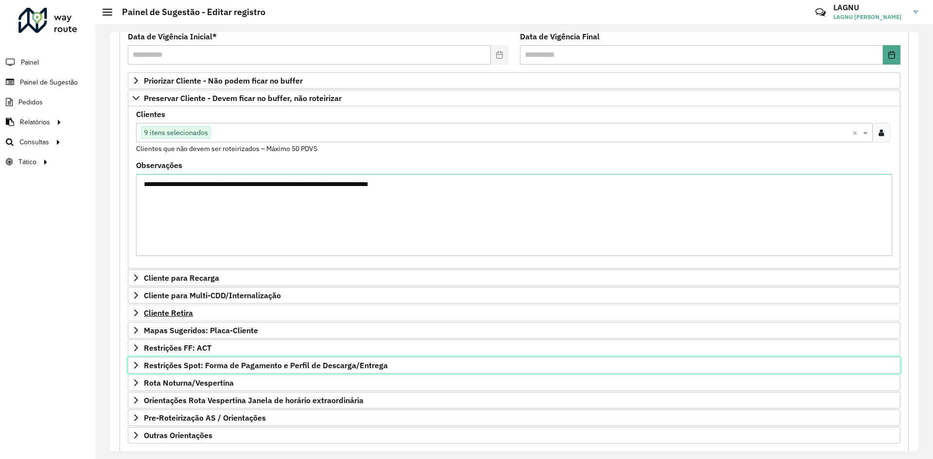
scroll to position [90, 0]
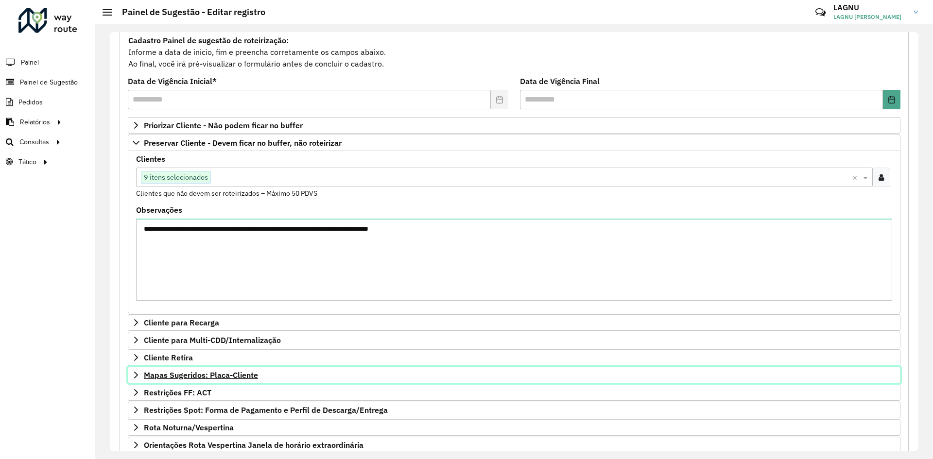
click at [206, 354] on span "Mapas Sugeridos: Placa-Cliente" at bounding box center [201, 375] width 114 height 8
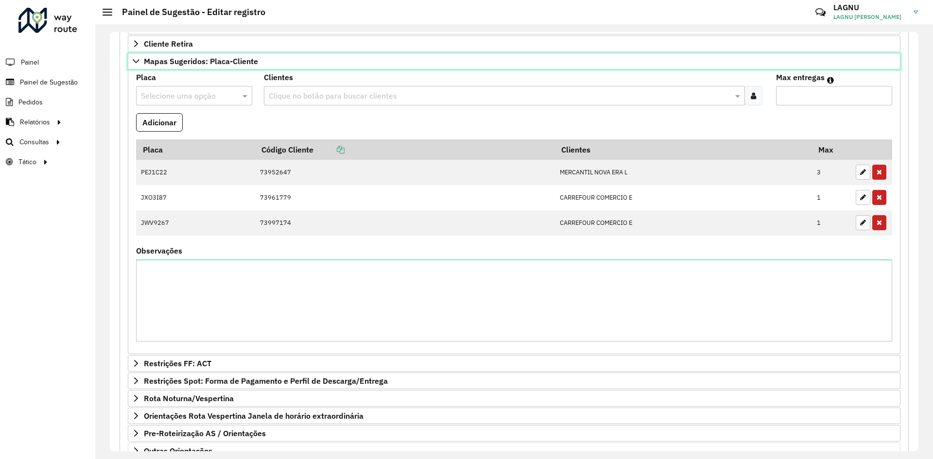
scroll to position [472, 0]
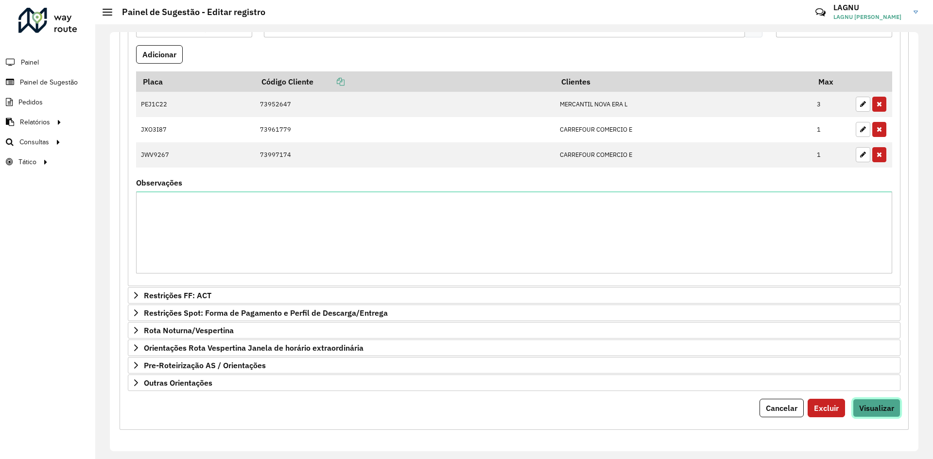
click at [746, 354] on span "Visualizar" at bounding box center [876, 408] width 35 height 10
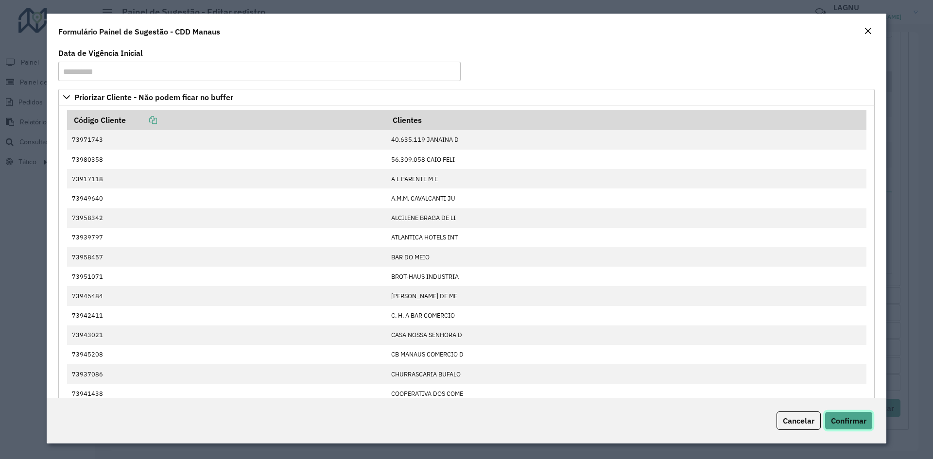
click at [746, 354] on span "Confirmar" at bounding box center [848, 421] width 35 height 10
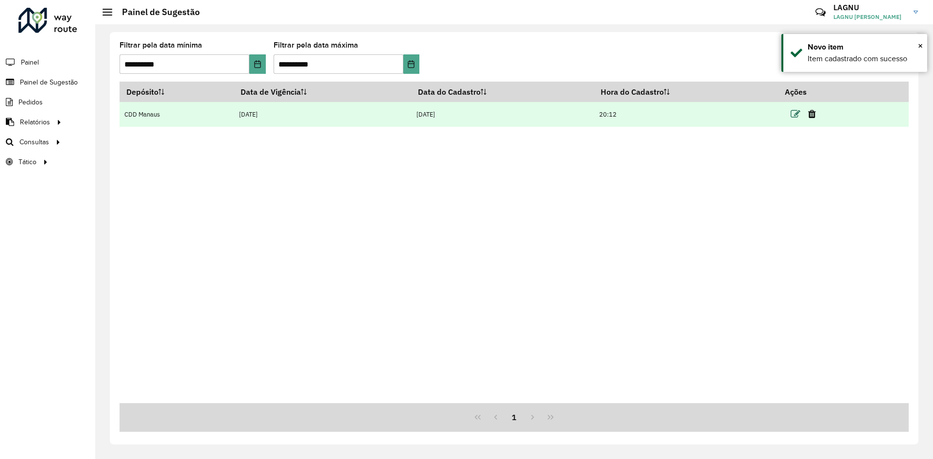
click at [746, 114] on icon at bounding box center [795, 114] width 10 height 10
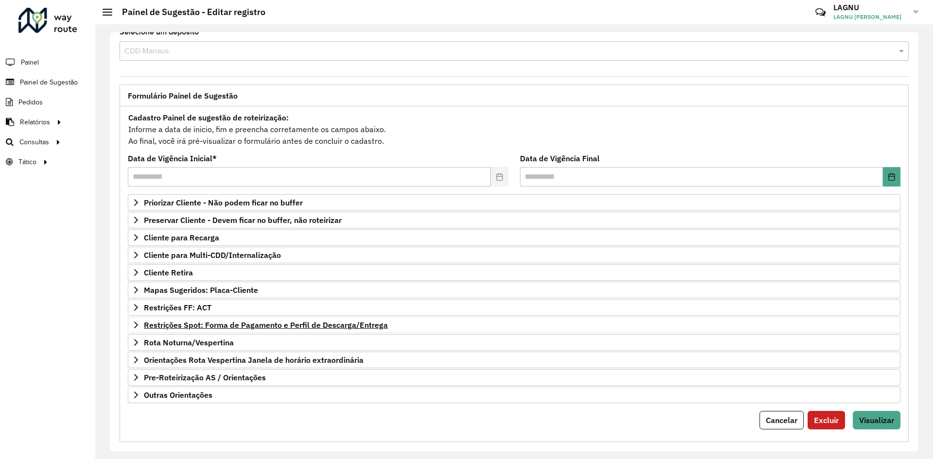
scroll to position [25, 0]
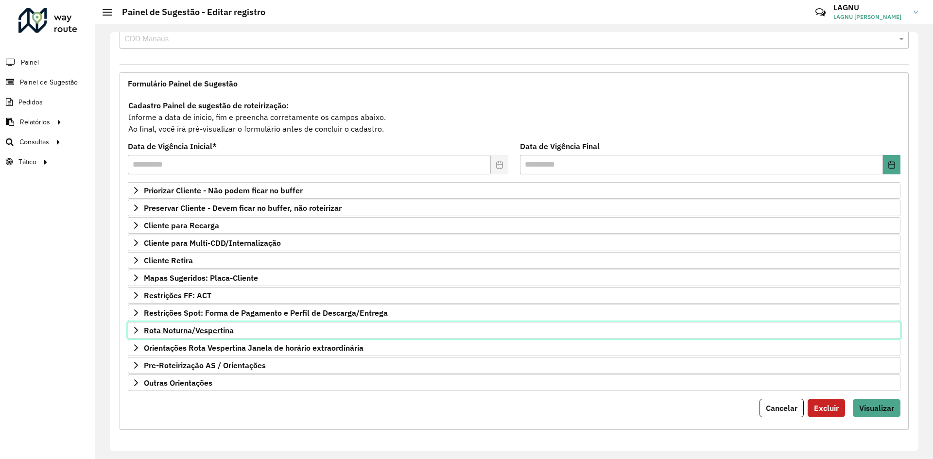
click at [201, 327] on span "Rota Noturna/Vespertina" at bounding box center [189, 330] width 90 height 8
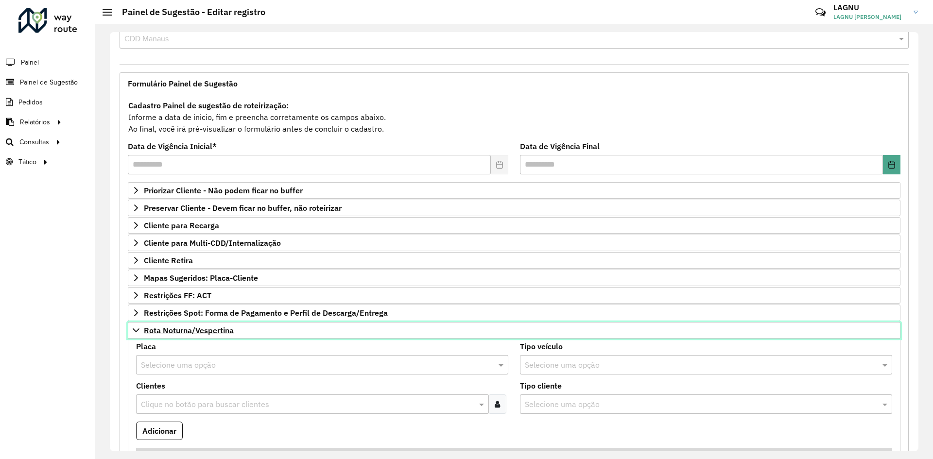
click at [201, 327] on span "Rota Noturna/Vespertina" at bounding box center [189, 330] width 90 height 8
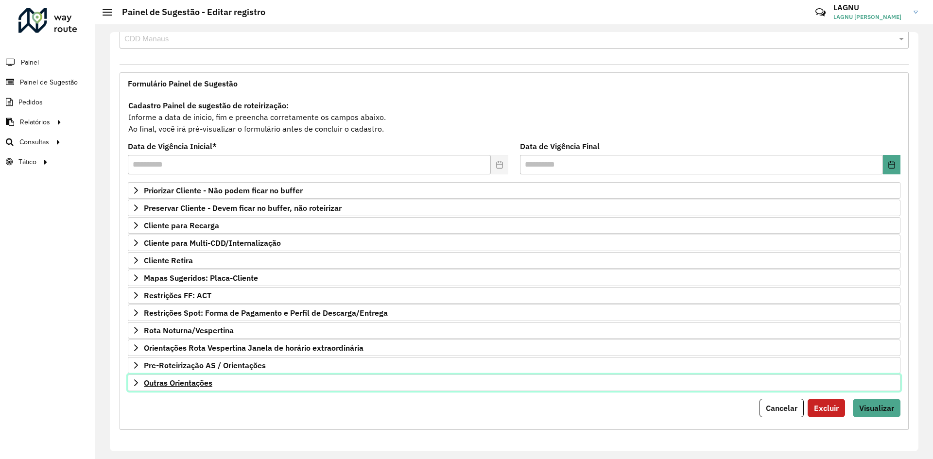
click at [182, 354] on span "Outras Orientações" at bounding box center [178, 383] width 68 height 8
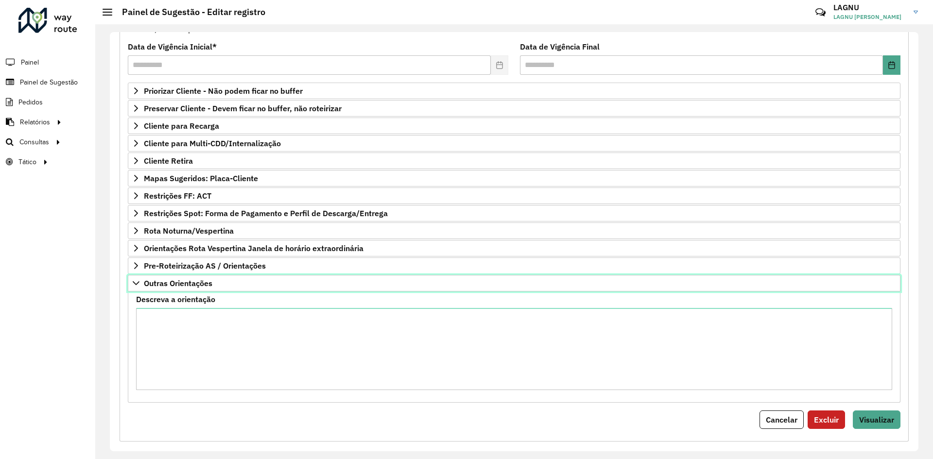
scroll to position [136, 0]
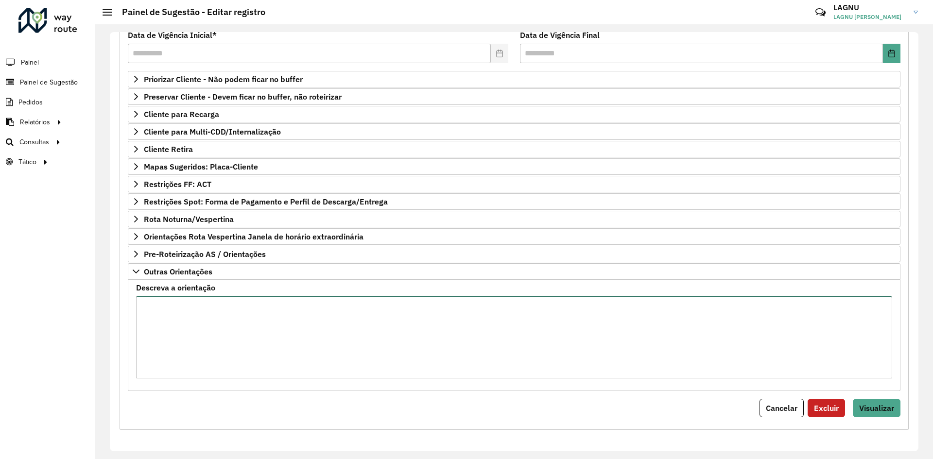
click at [186, 324] on textarea "Descreva a orientação" at bounding box center [514, 337] width 756 height 82
paste textarea "***** ***** ***** ***** ***** ***** *****"
click at [141, 306] on textarea "***** ***** ***** ***** ***** ***** *****" at bounding box center [512, 337] width 753 height 82
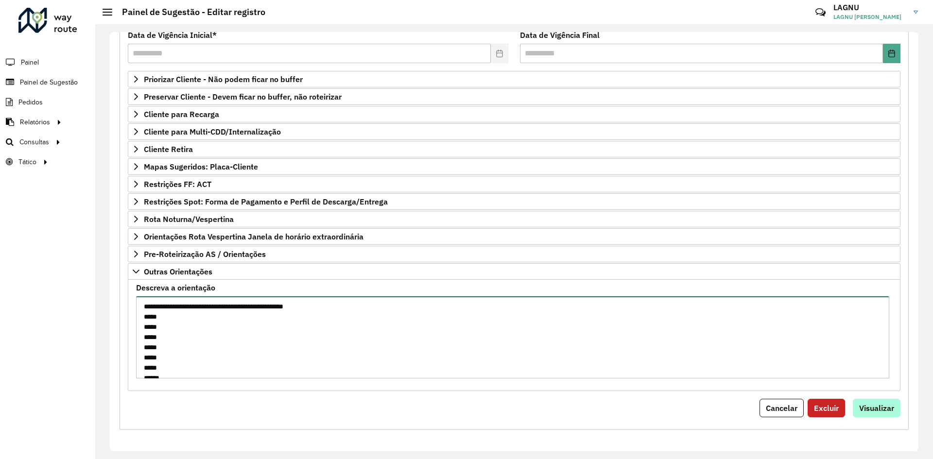
type textarea "**********"
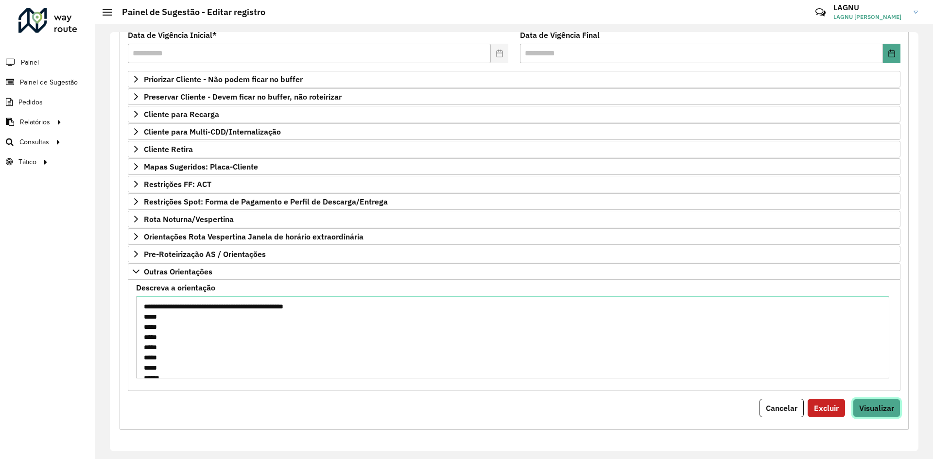
click at [746, 354] on span "Visualizar" at bounding box center [876, 408] width 35 height 10
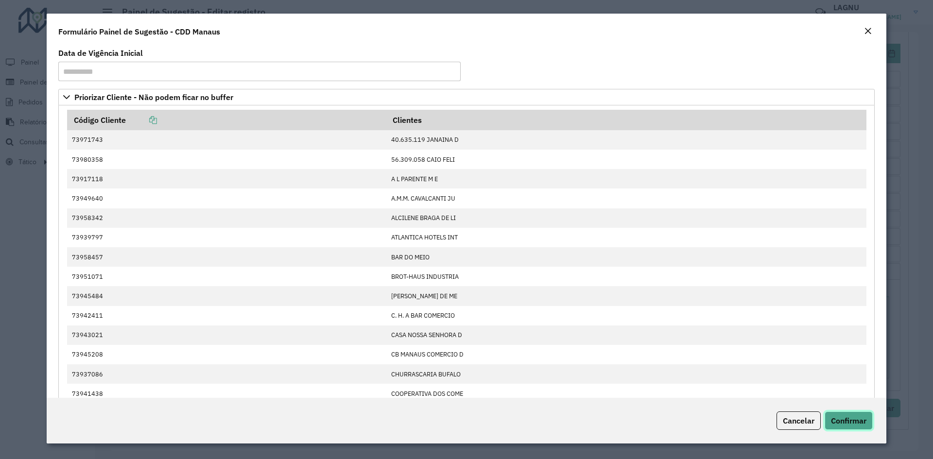
click at [746, 354] on span "Confirmar" at bounding box center [848, 421] width 35 height 10
